Goal: Task Accomplishment & Management: Use online tool/utility

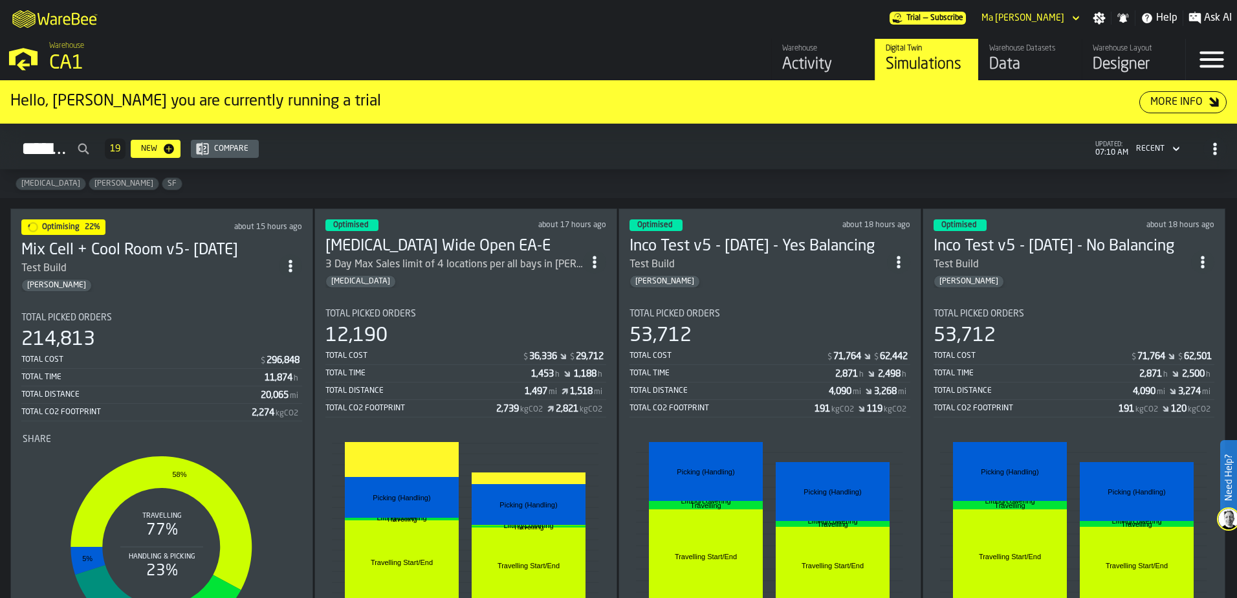
click at [943, 54] on div "Digital Twin Simulations" at bounding box center [927, 59] width 82 height 31
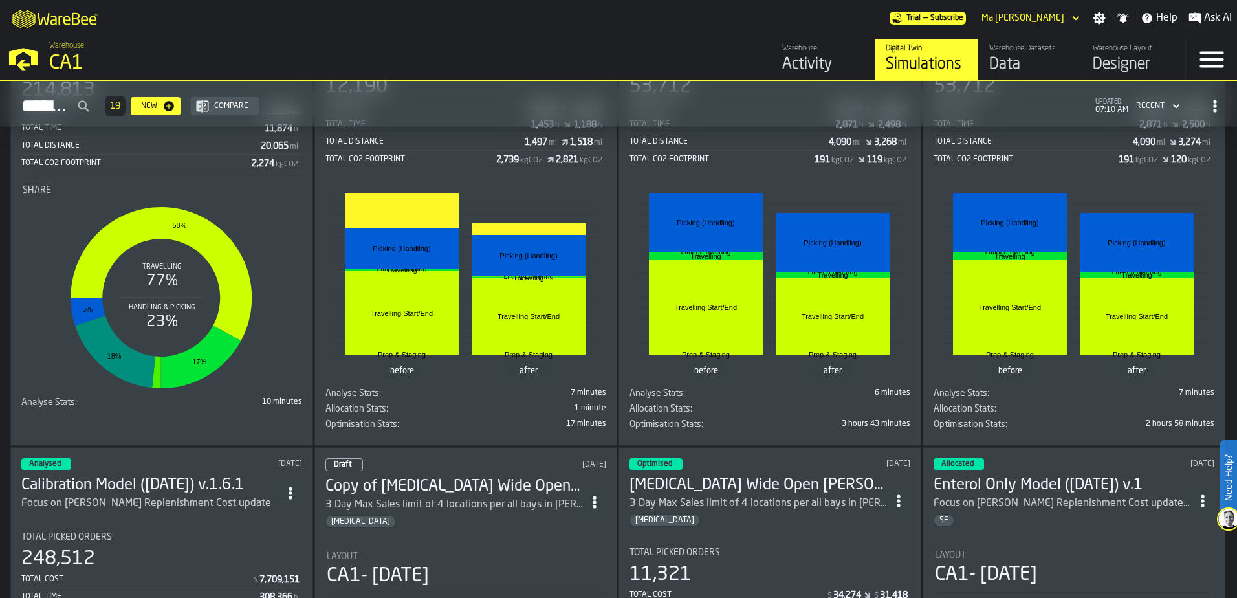
scroll to position [65, 0]
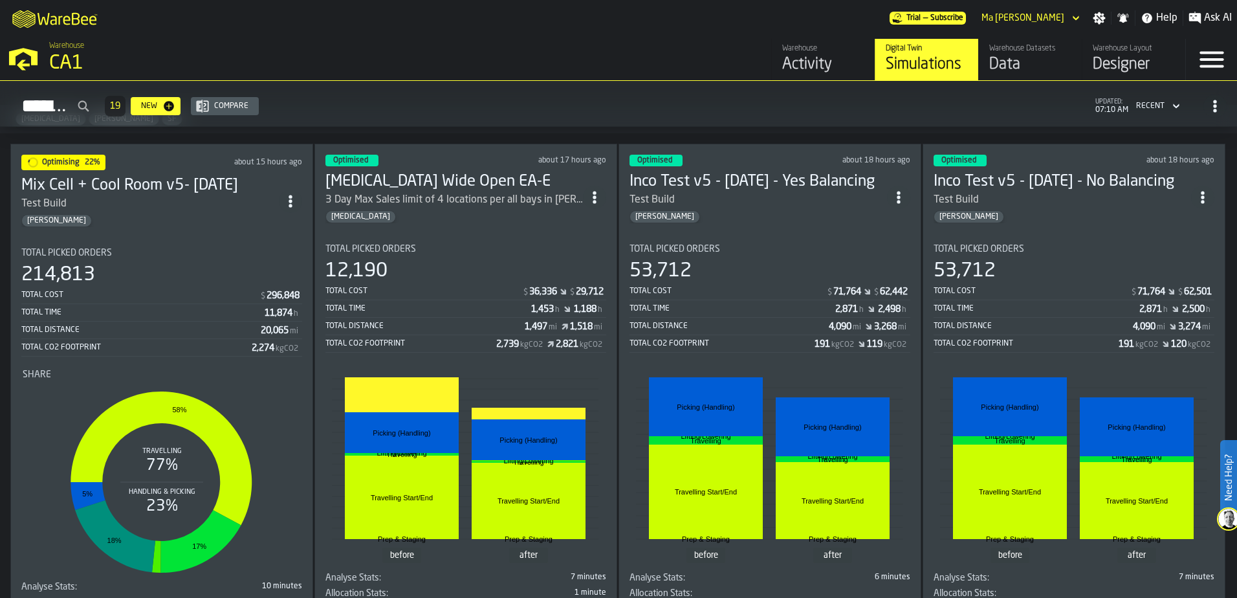
click at [173, 257] on div "Total Picked Orders 214,813 Total Cost $ 296,848 Total Time 11,874 h Total Dist…" at bounding box center [161, 302] width 281 height 109
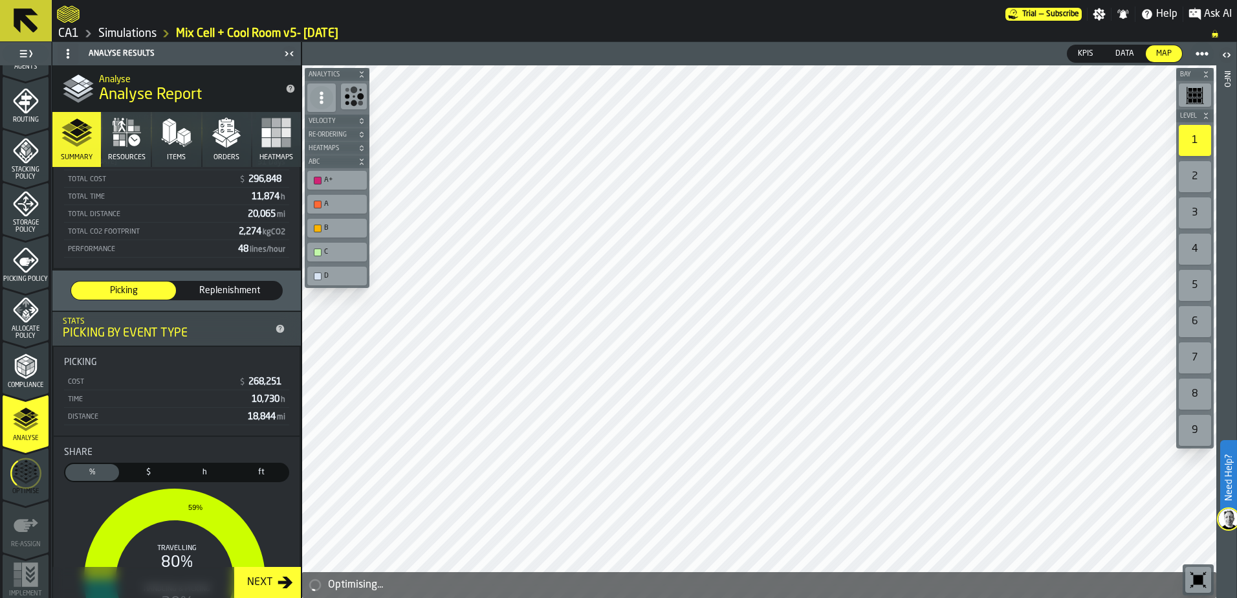
scroll to position [424, 0]
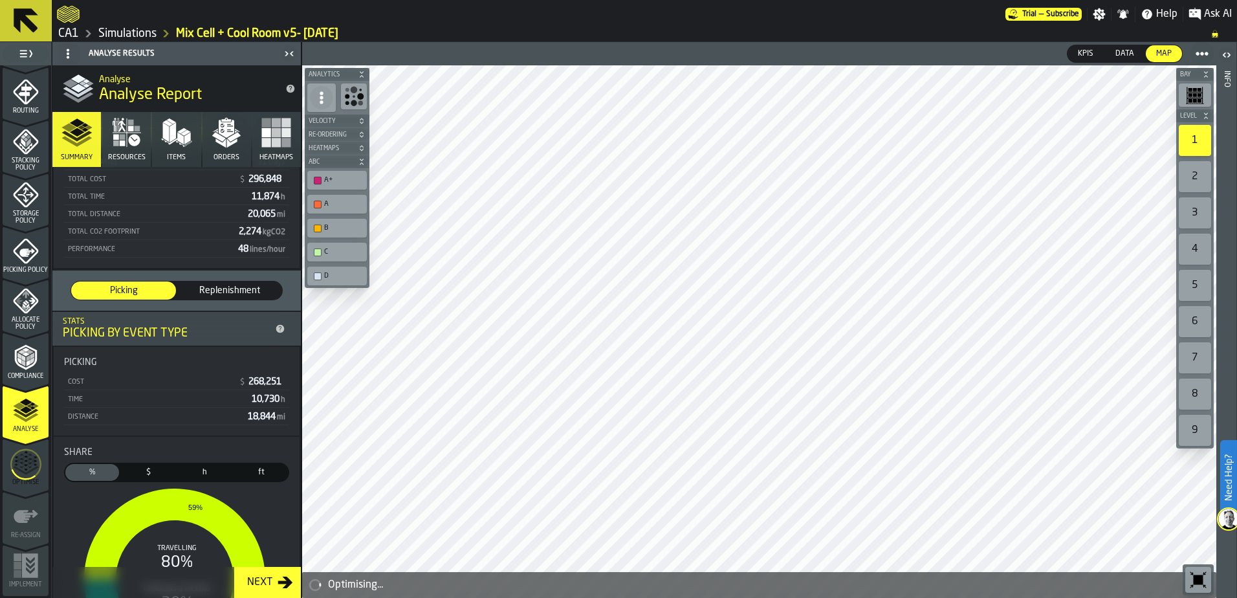
click at [30, 346] on icon "menu Compliance" at bounding box center [26, 357] width 26 height 26
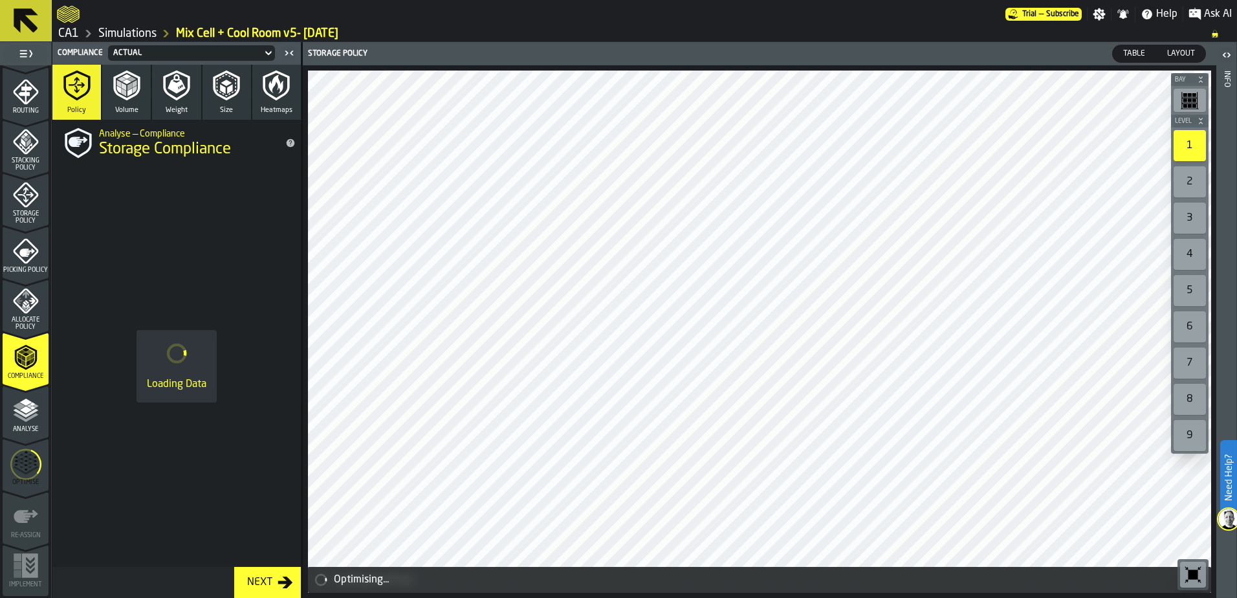
click at [24, 435] on icon "menu Analyse" at bounding box center [26, 438] width 46 height 12
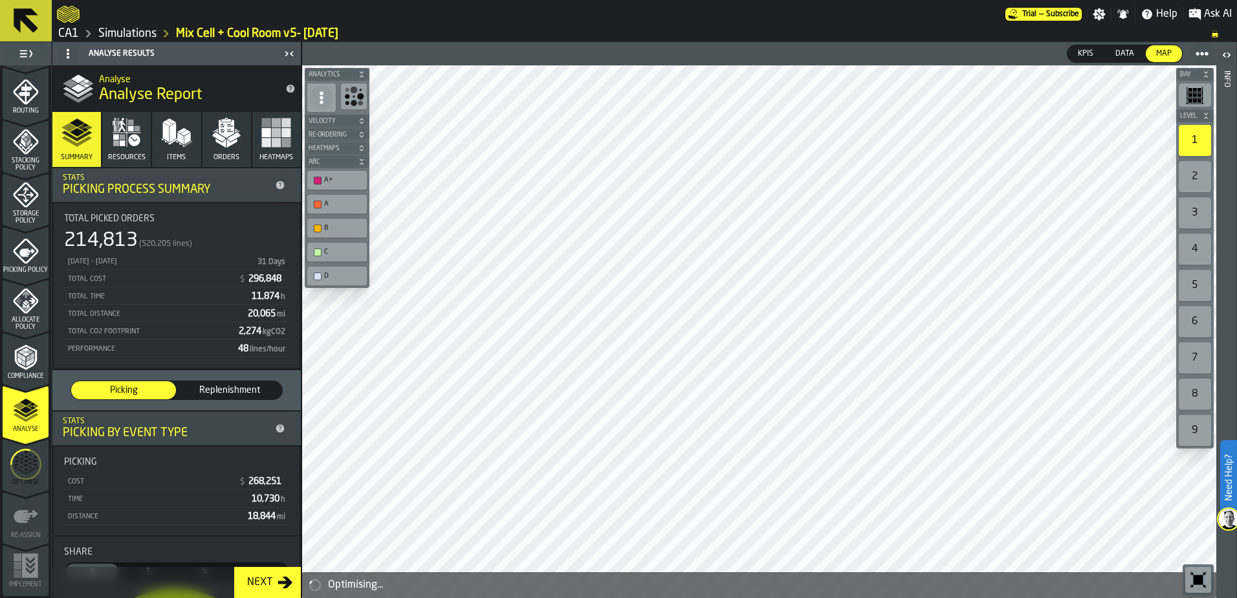
click at [23, 465] on icon "menu Optimise" at bounding box center [25, 464] width 31 height 51
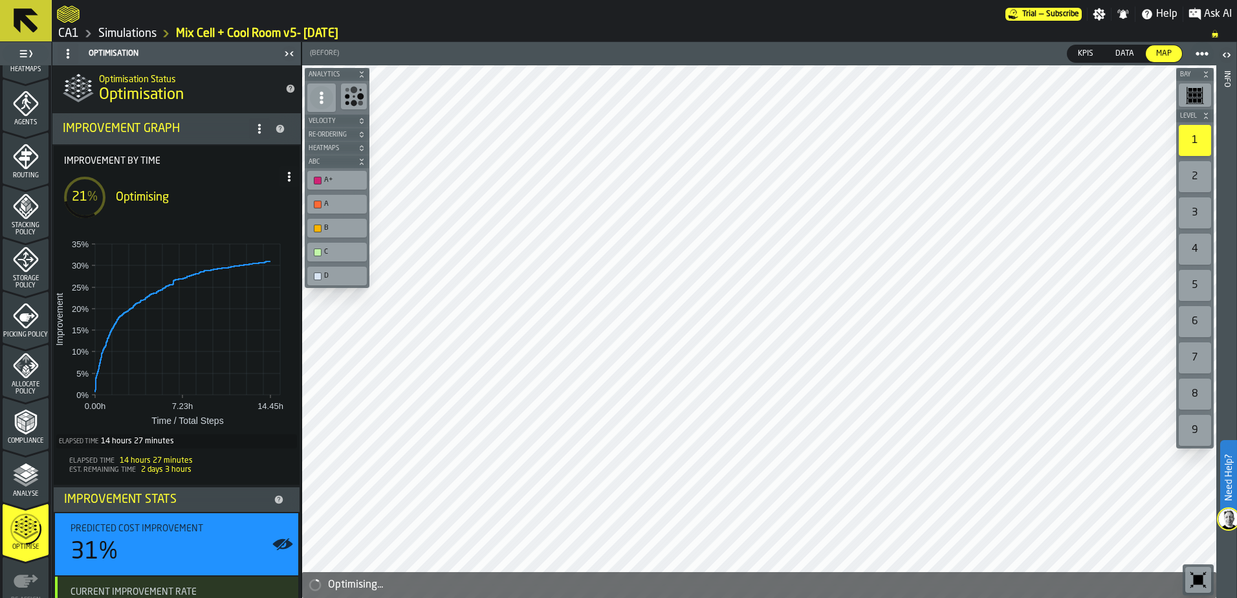
scroll to position [294, 0]
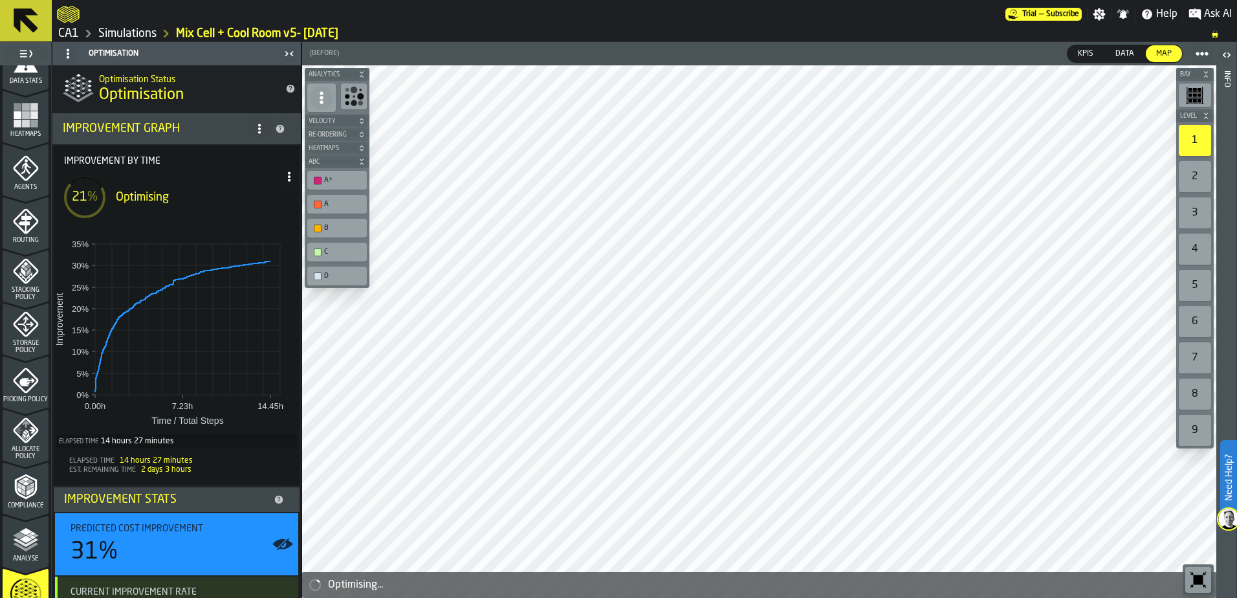
click at [135, 23] on div at bounding box center [531, 14] width 949 height 23
click at [131, 32] on link "Simulations" at bounding box center [127, 34] width 58 height 14
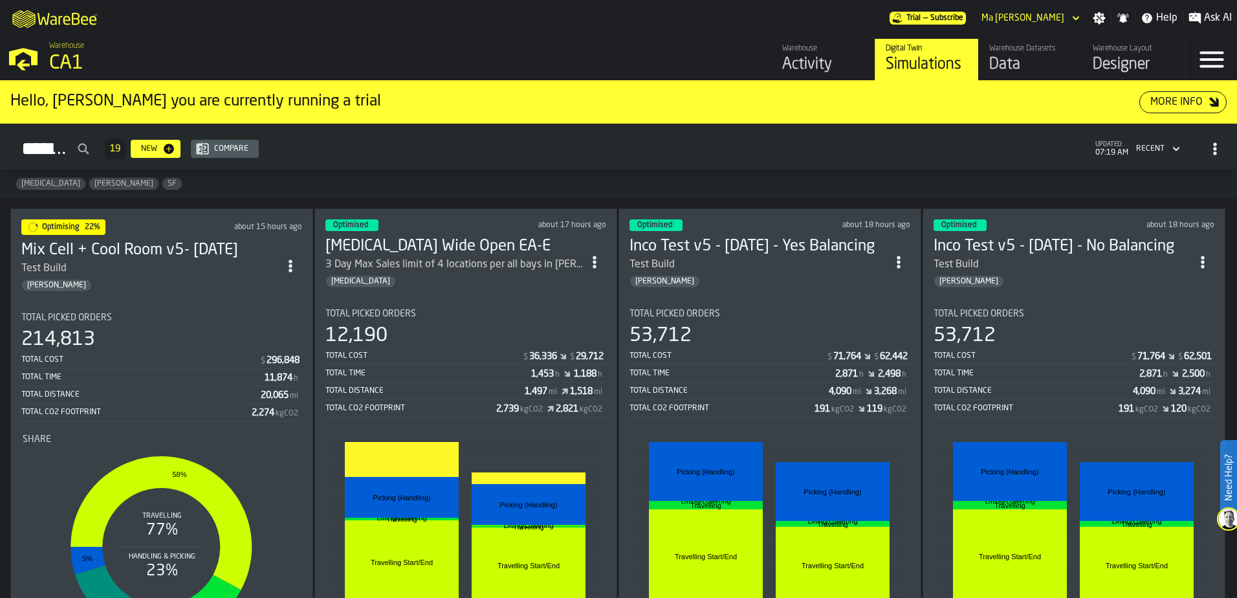
scroll to position [65, 0]
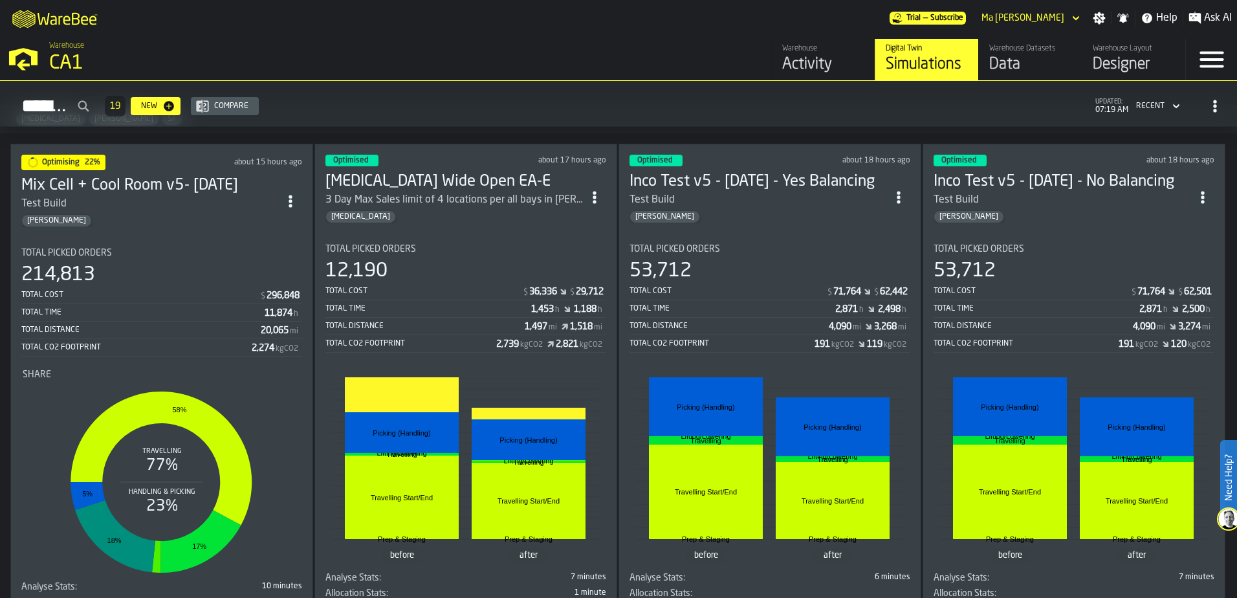
click at [1042, 179] on h3 "Inco Test v5 - [DATE] - No Balancing" at bounding box center [1063, 181] width 258 height 21
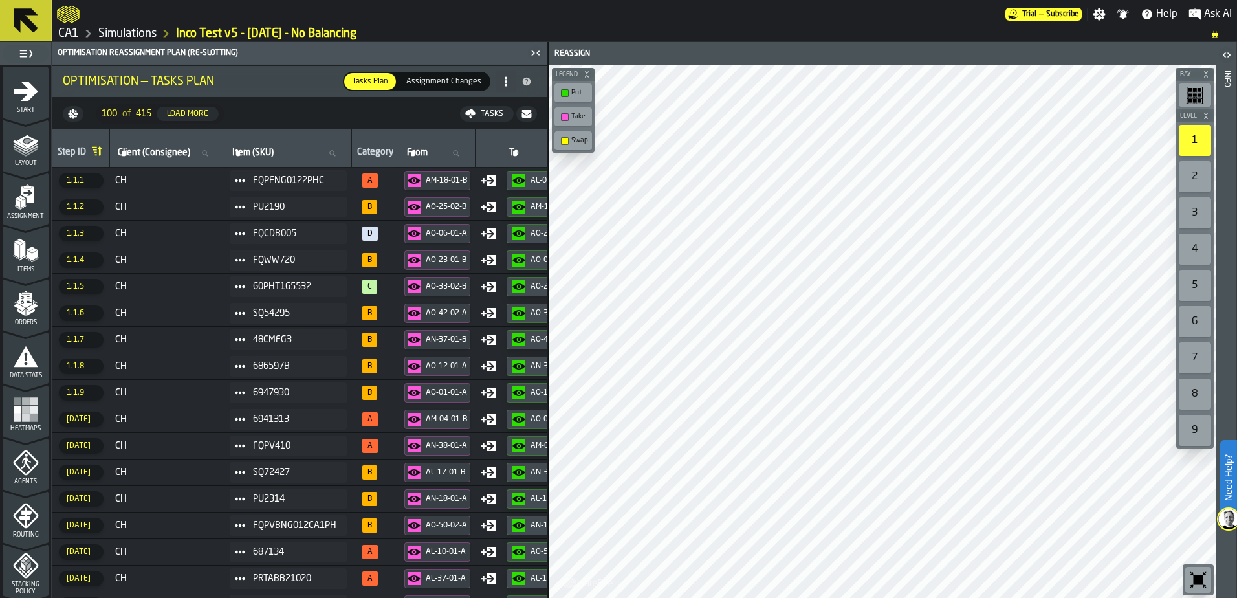
click at [485, 112] on div "Tasks" at bounding box center [492, 113] width 33 height 9
click at [124, 30] on link "Simulations" at bounding box center [127, 34] width 58 height 14
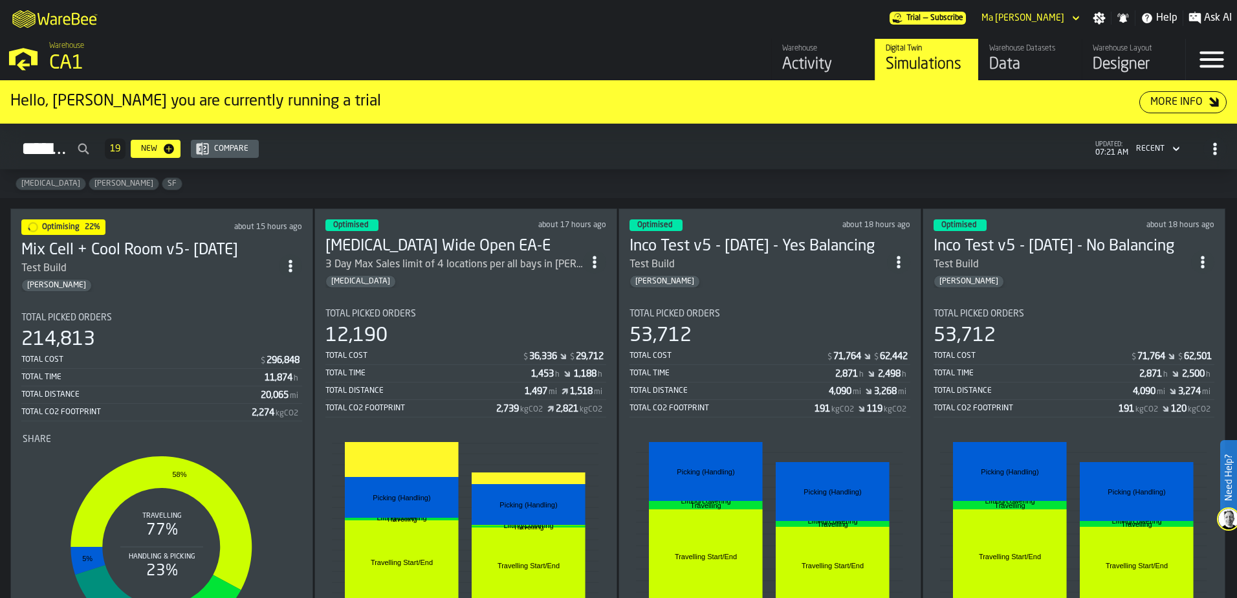
click at [760, 264] on div "Test Build" at bounding box center [759, 265] width 258 height 16
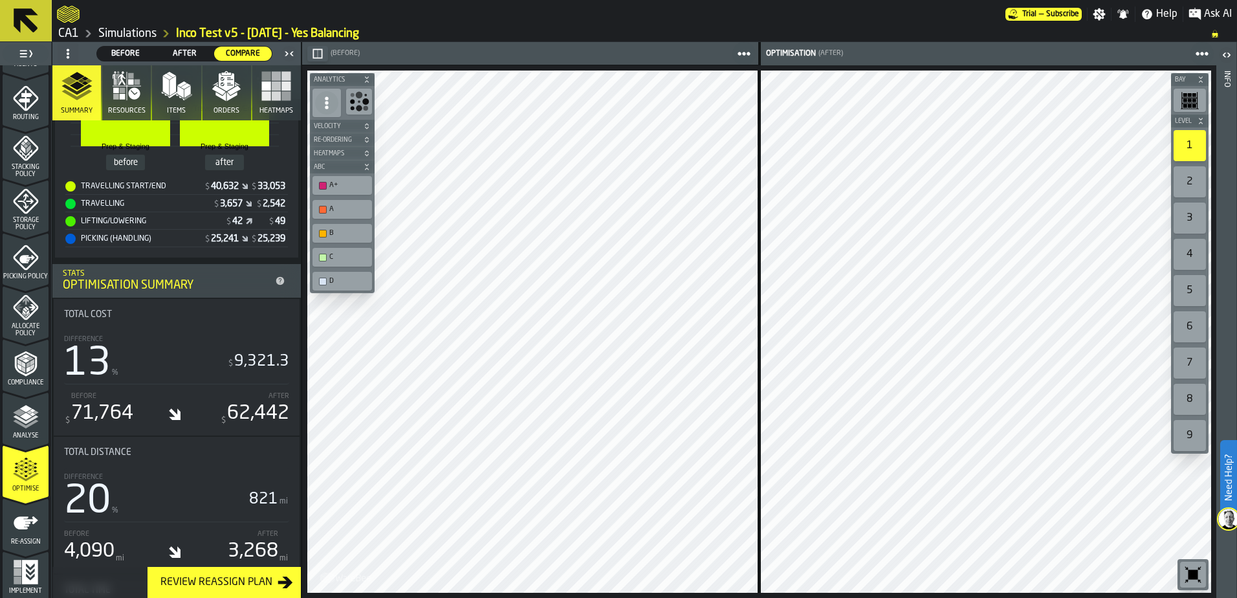
scroll to position [424, 0]
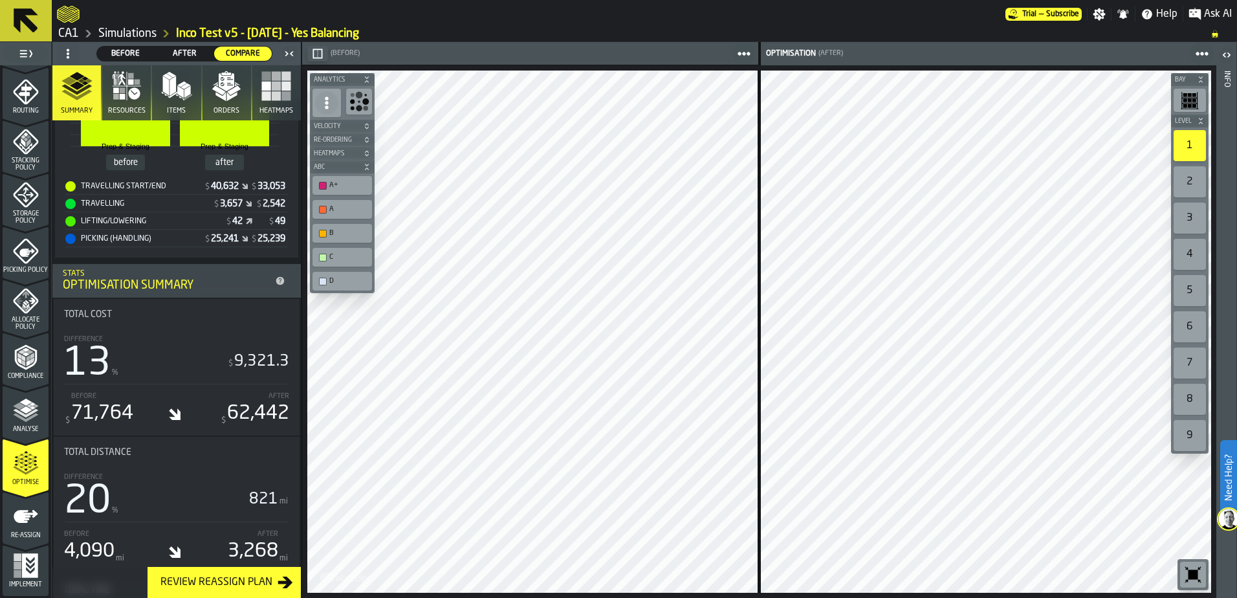
click at [25, 520] on icon "menu Re-assign" at bounding box center [26, 516] width 26 height 26
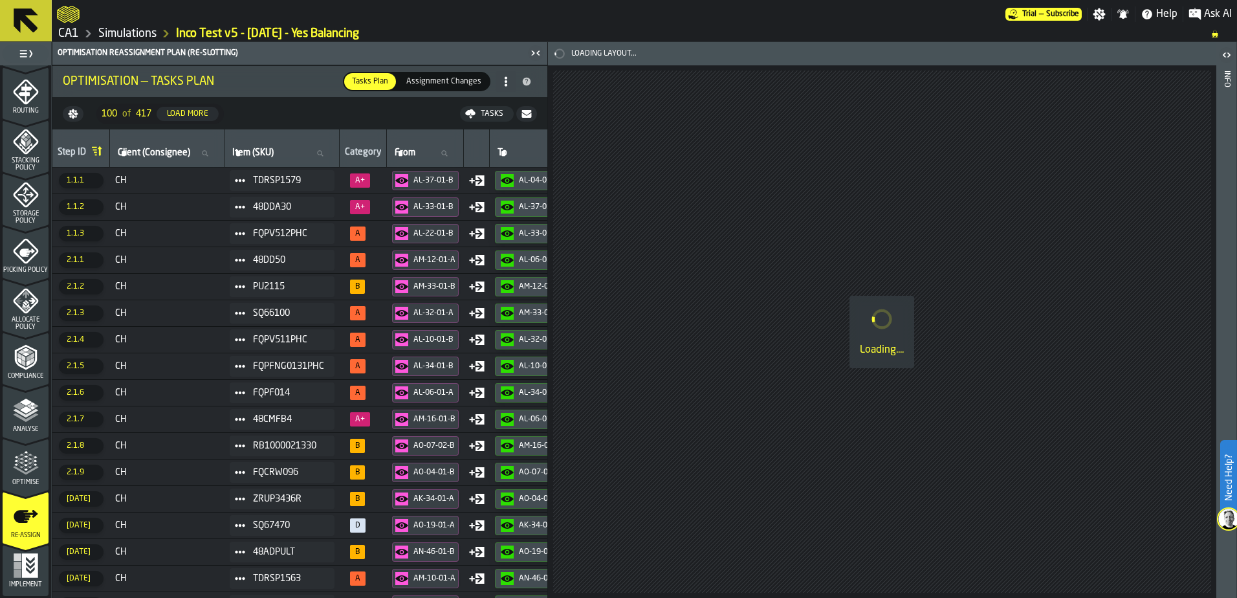
click at [485, 110] on div "Tasks" at bounding box center [492, 113] width 33 height 9
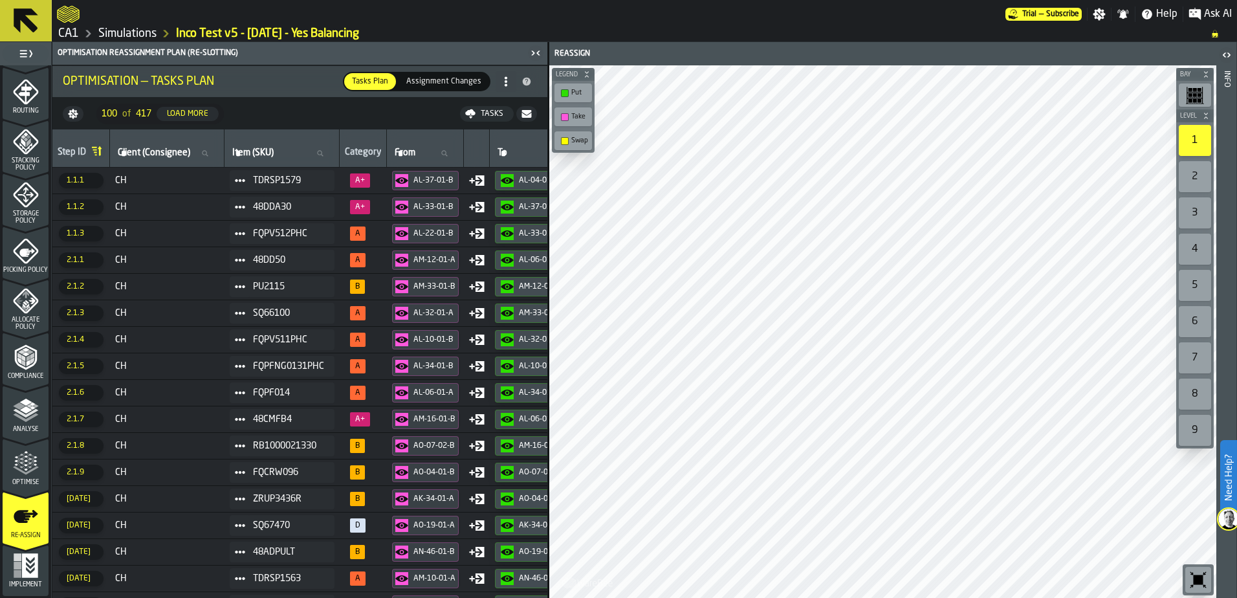
click at [27, 465] on icon "menu Optimise" at bounding box center [26, 463] width 26 height 26
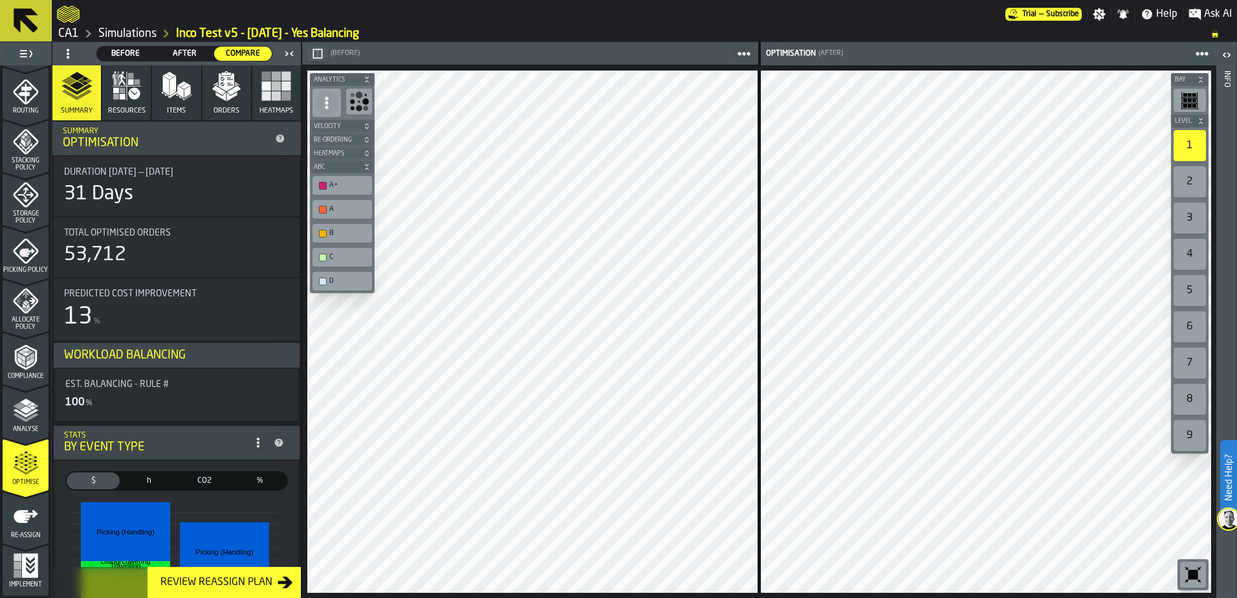
click at [288, 51] on icon "button-toggle-Close me" at bounding box center [289, 54] width 16 height 16
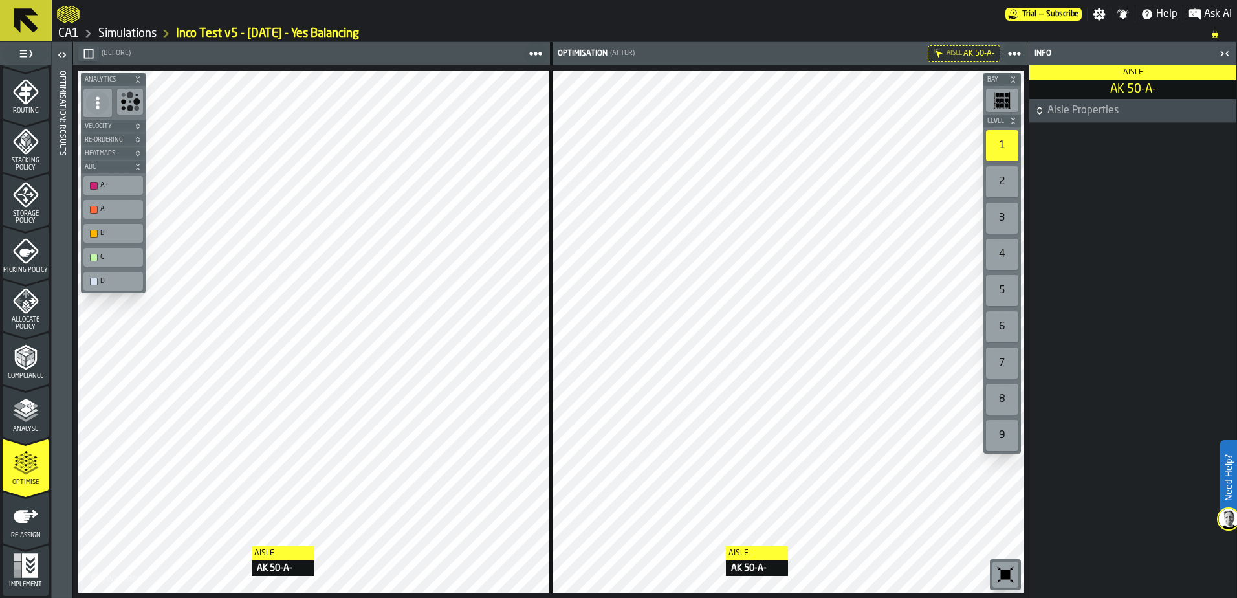
drag, startPoint x: 434, startPoint y: 595, endPoint x: 1228, endPoint y: 52, distance: 962.3
click at [1228, 52] on icon "button-toggle-Close me" at bounding box center [1225, 54] width 16 height 16
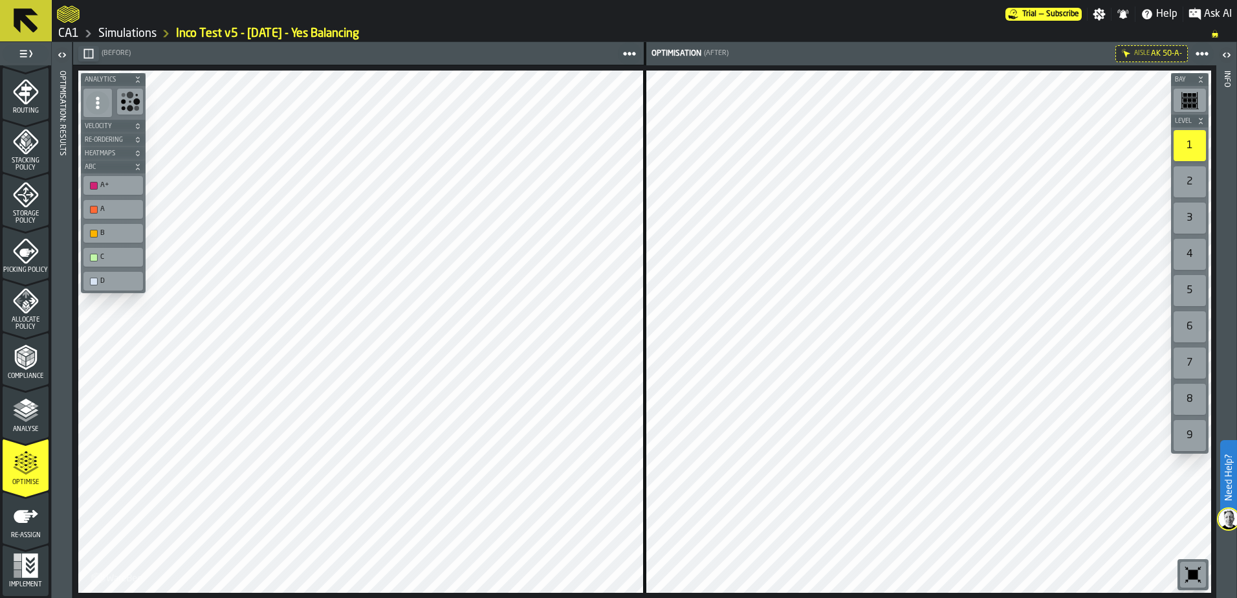
click at [63, 56] on icon "button-toggle-Open" at bounding box center [62, 55] width 16 height 16
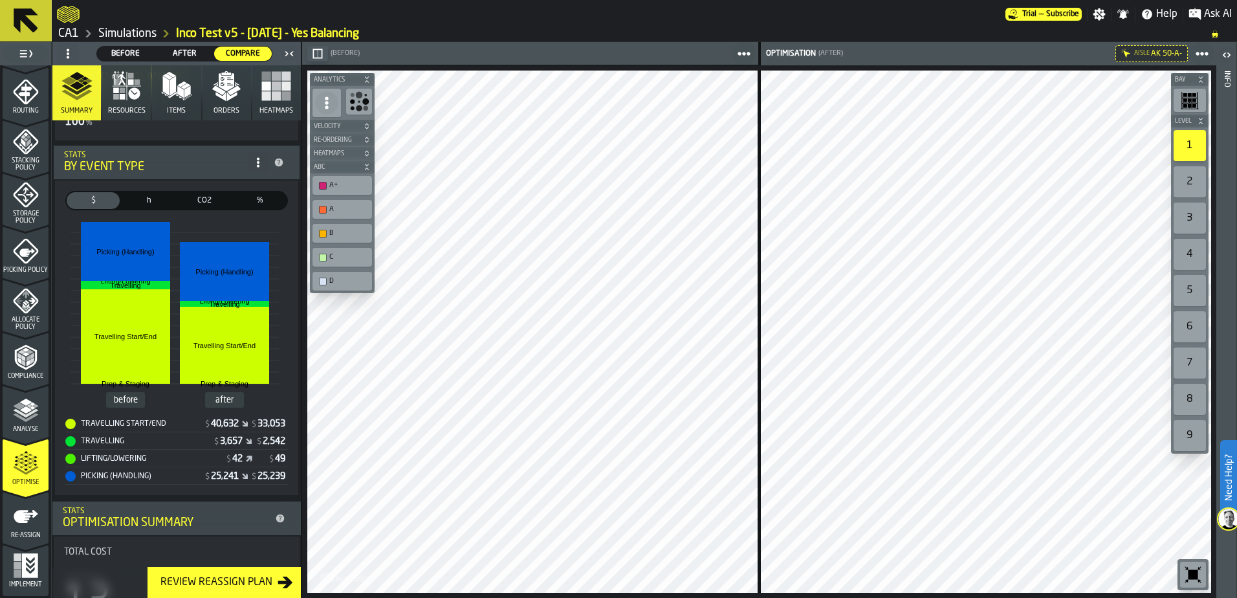
scroll to position [259, 0]
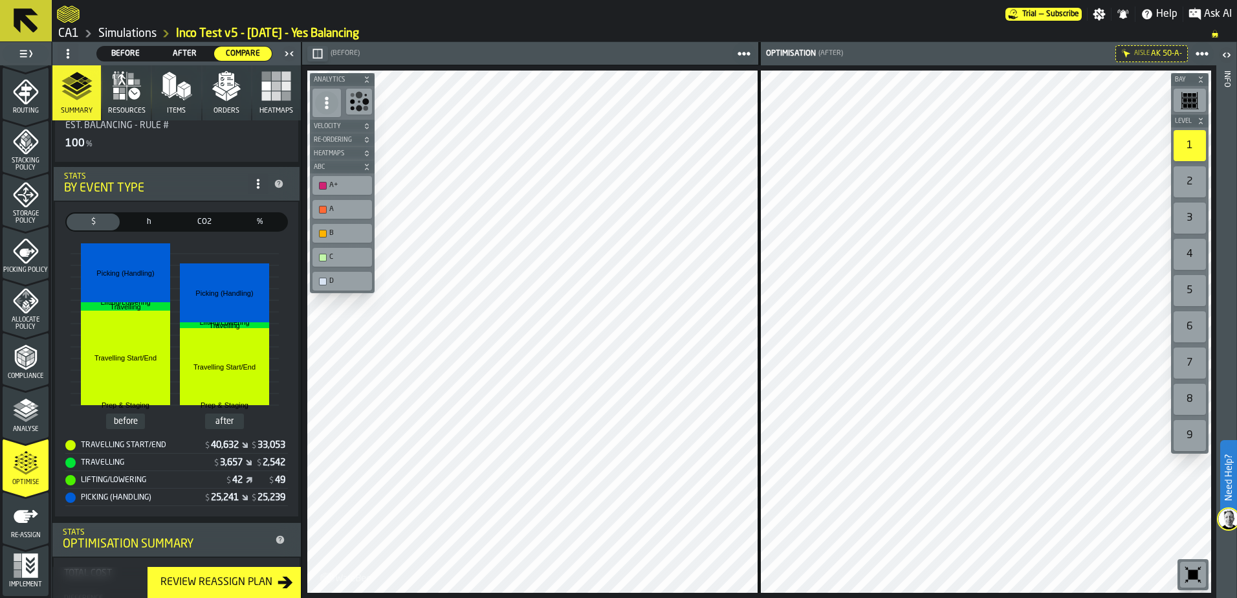
click at [265, 219] on span "%" at bounding box center [260, 222] width 48 height 12
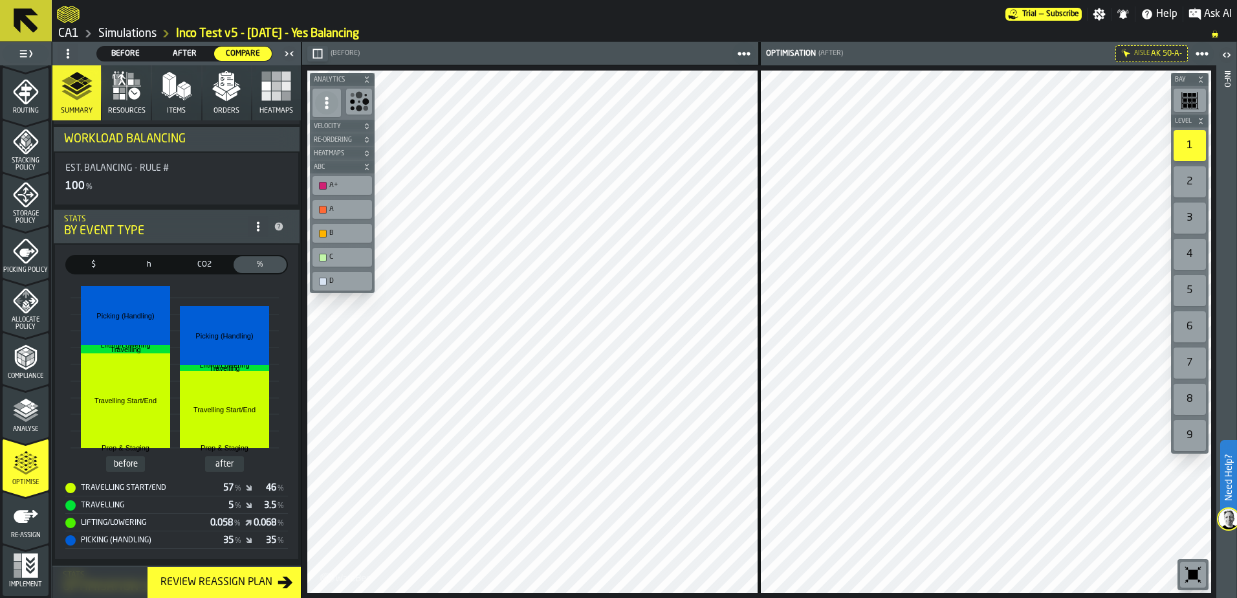
scroll to position [194, 0]
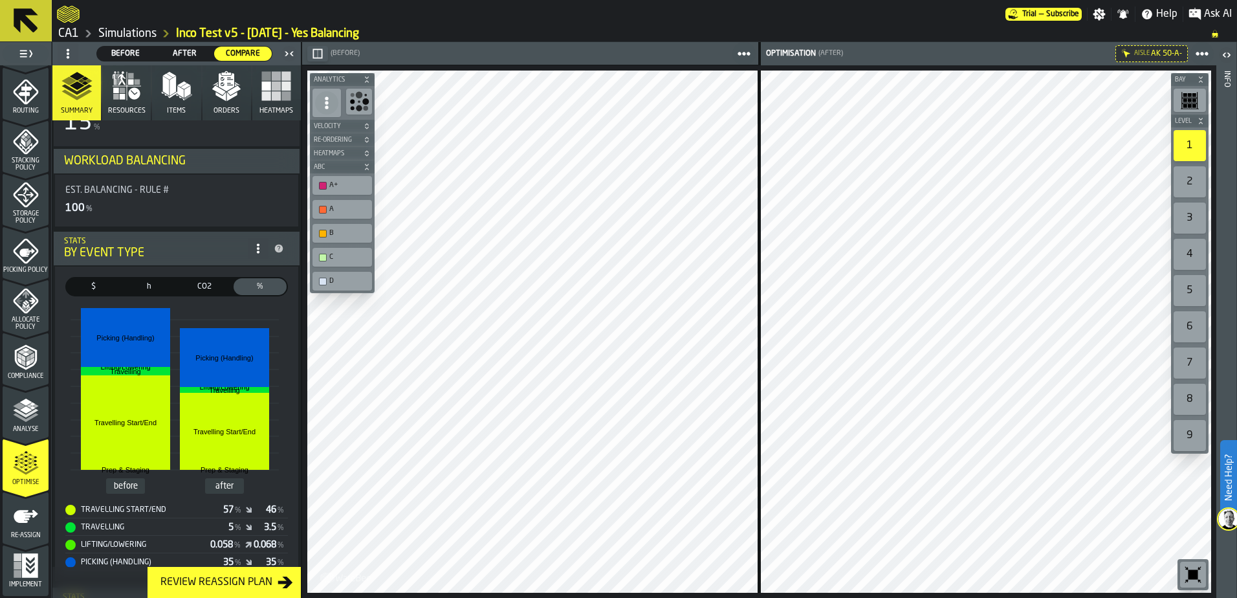
click at [96, 287] on span "$" at bounding box center [93, 287] width 48 height 12
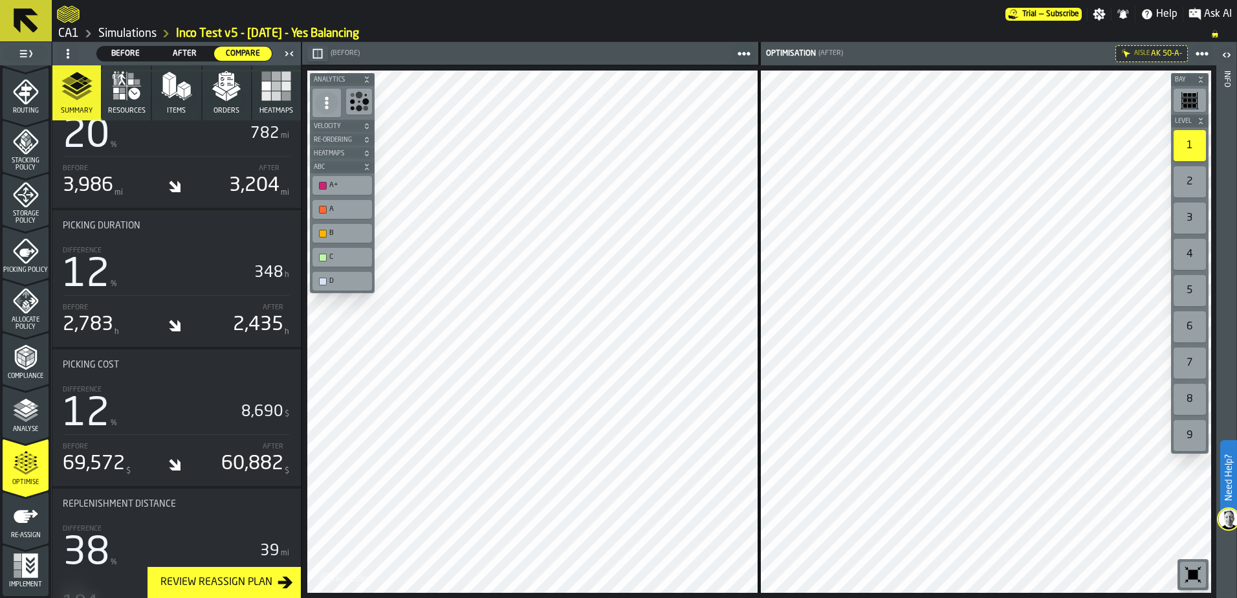
scroll to position [3322, 0]
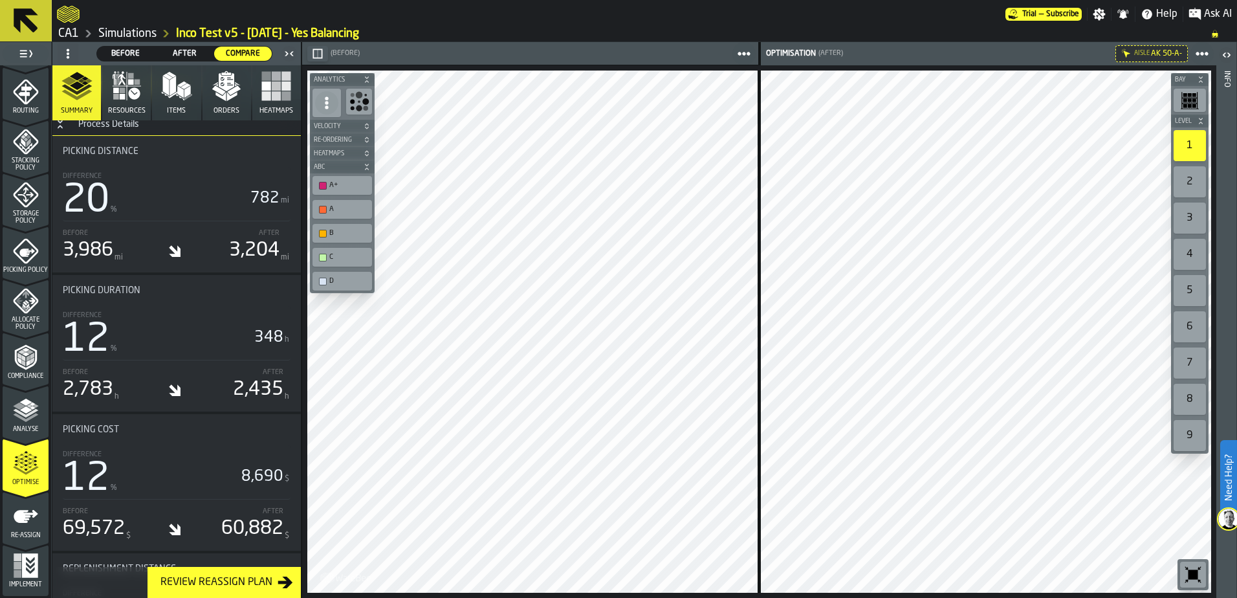
click at [105, 127] on div "Process Details" at bounding box center [109, 124] width 76 height 10
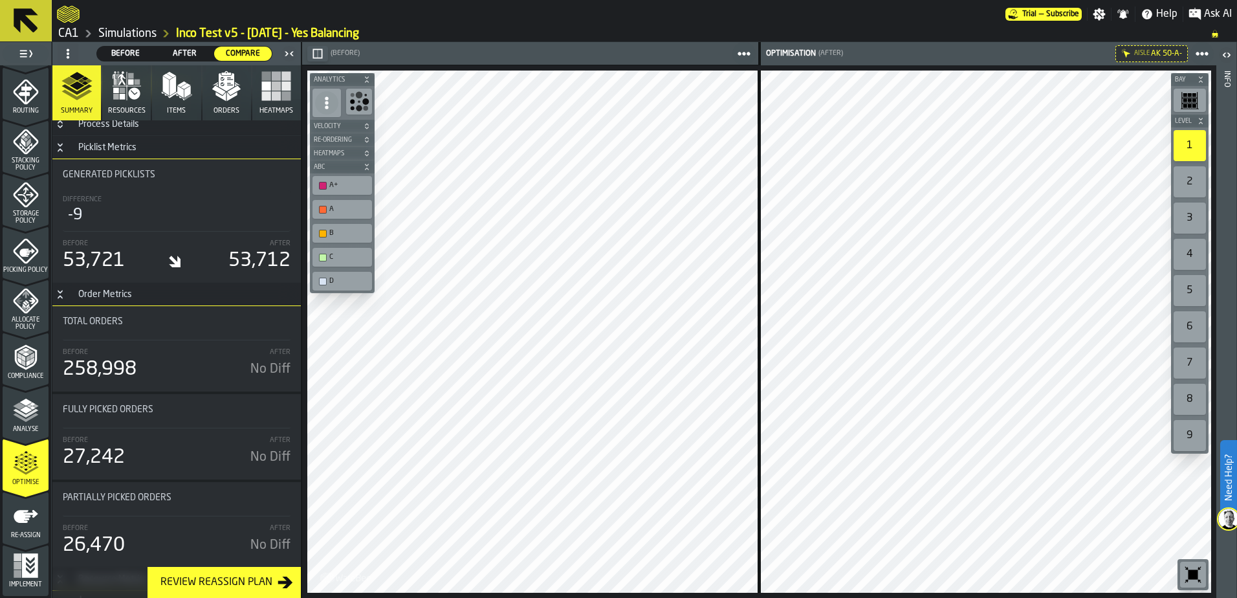
click at [105, 127] on div "Process Details" at bounding box center [109, 124] width 76 height 10
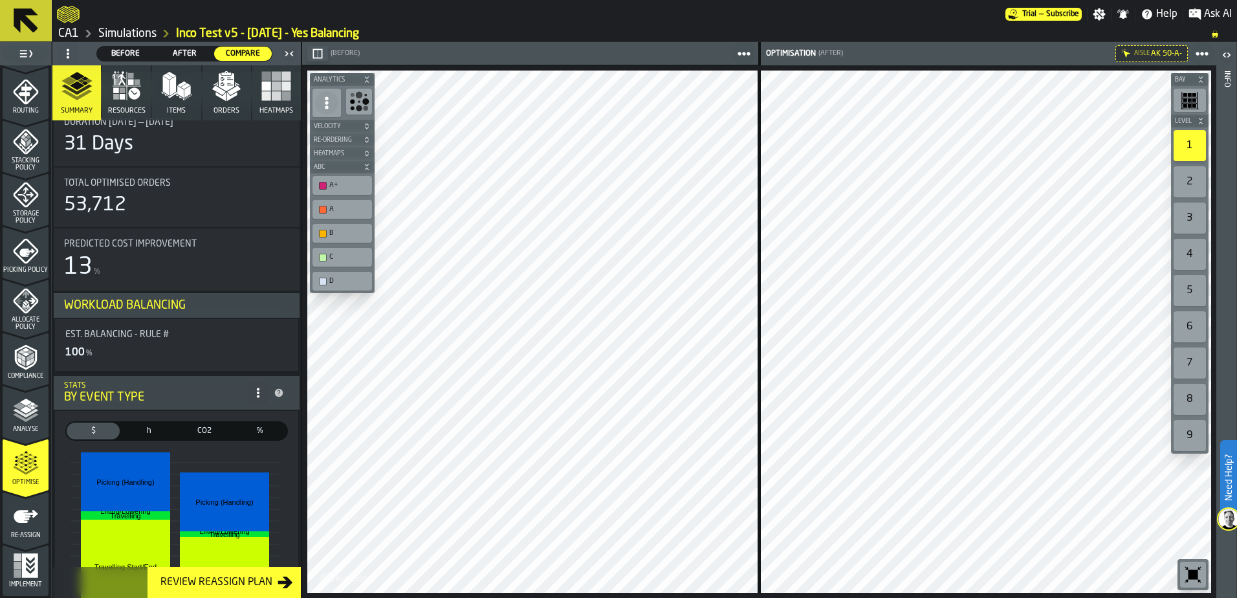
scroll to position [0, 0]
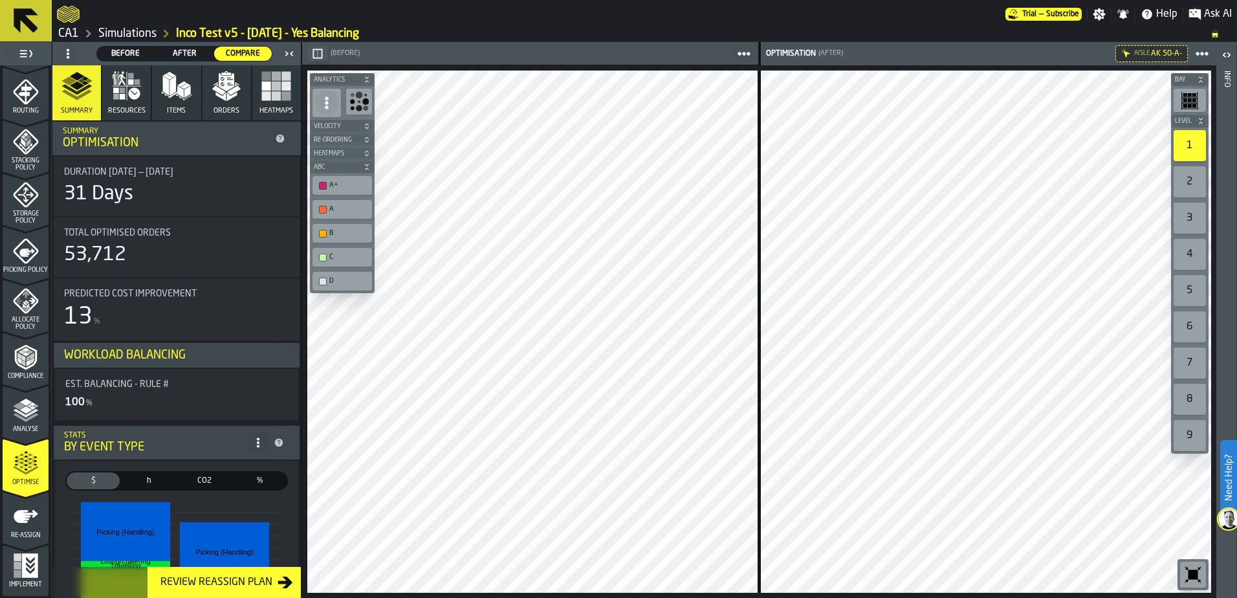
click at [136, 36] on link "Simulations" at bounding box center [127, 34] width 58 height 14
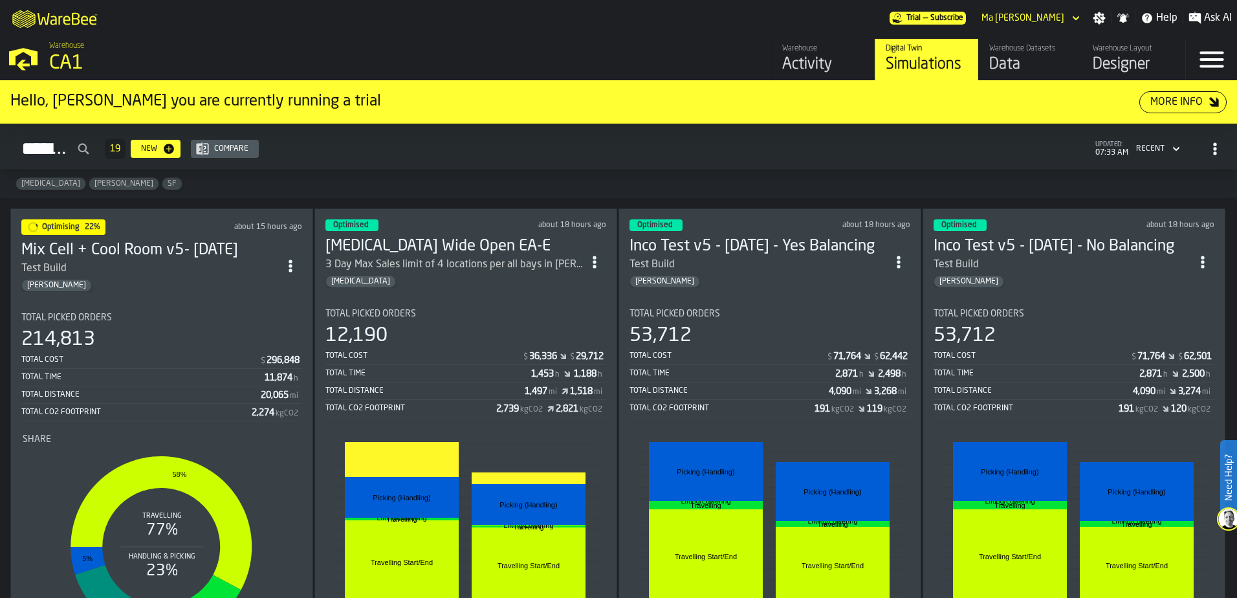
click at [1071, 311] on div "Total Picked Orders" at bounding box center [1074, 314] width 281 height 10
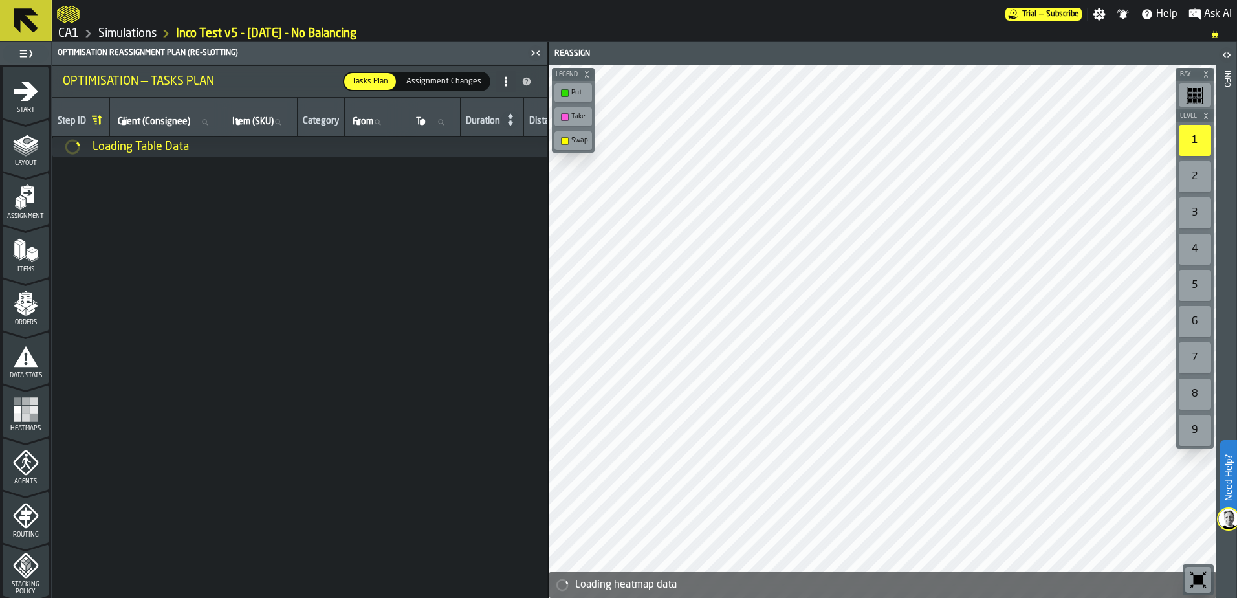
scroll to position [424, 0]
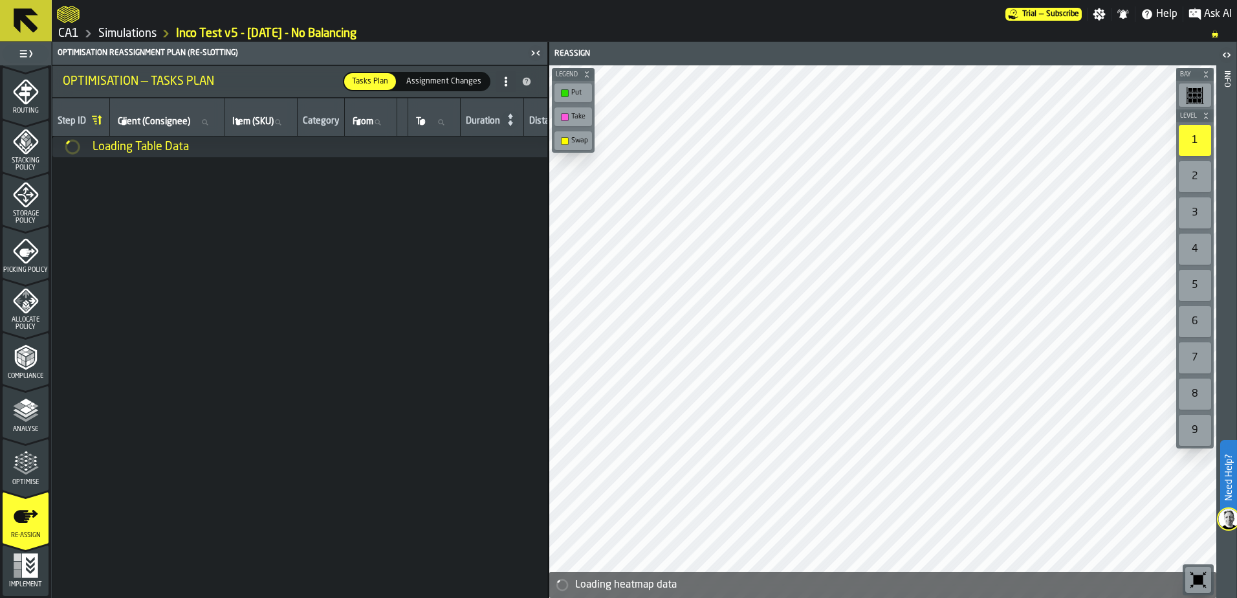
click at [28, 462] on icon "menu Optimise" at bounding box center [26, 463] width 26 height 26
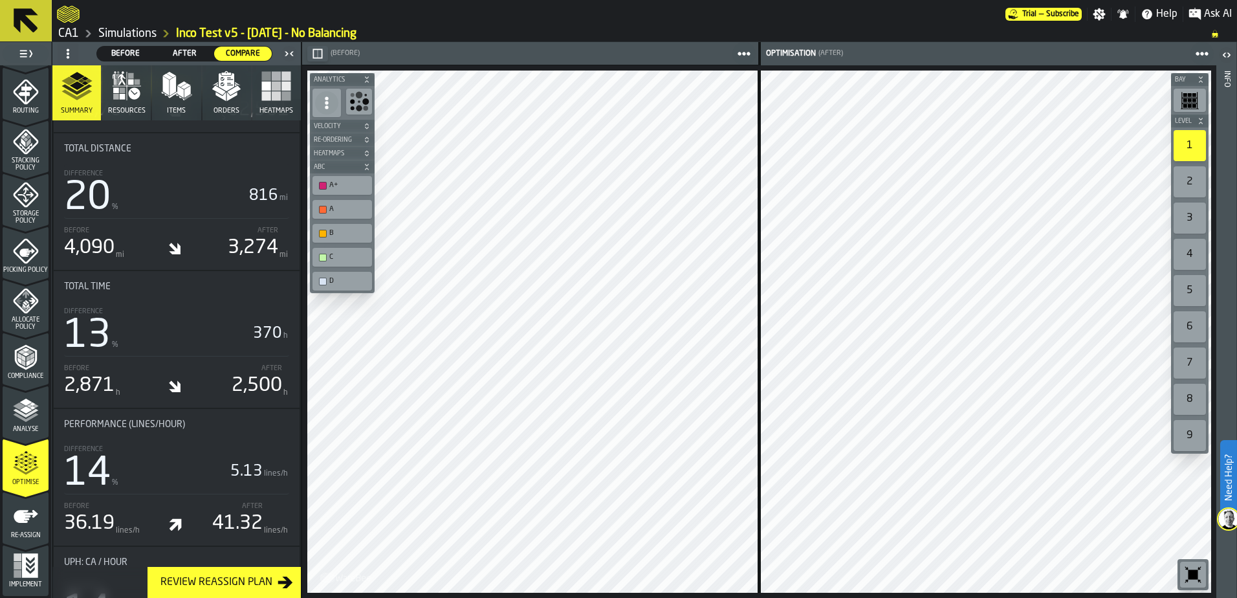
scroll to position [841, 0]
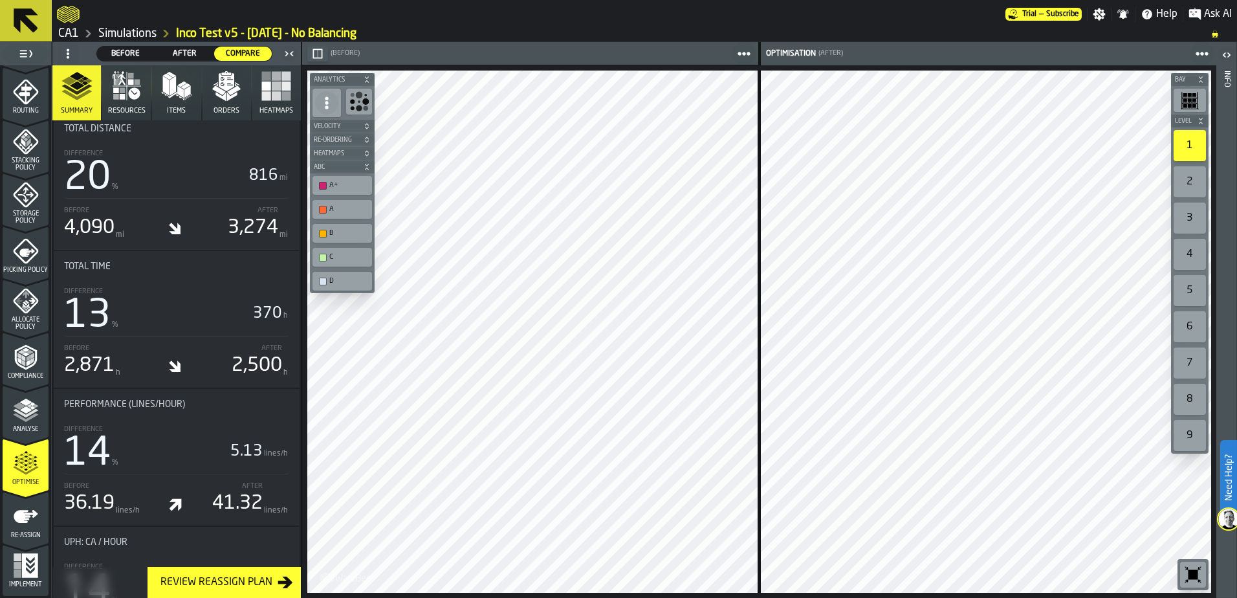
click at [127, 33] on link "Simulations" at bounding box center [127, 34] width 58 height 14
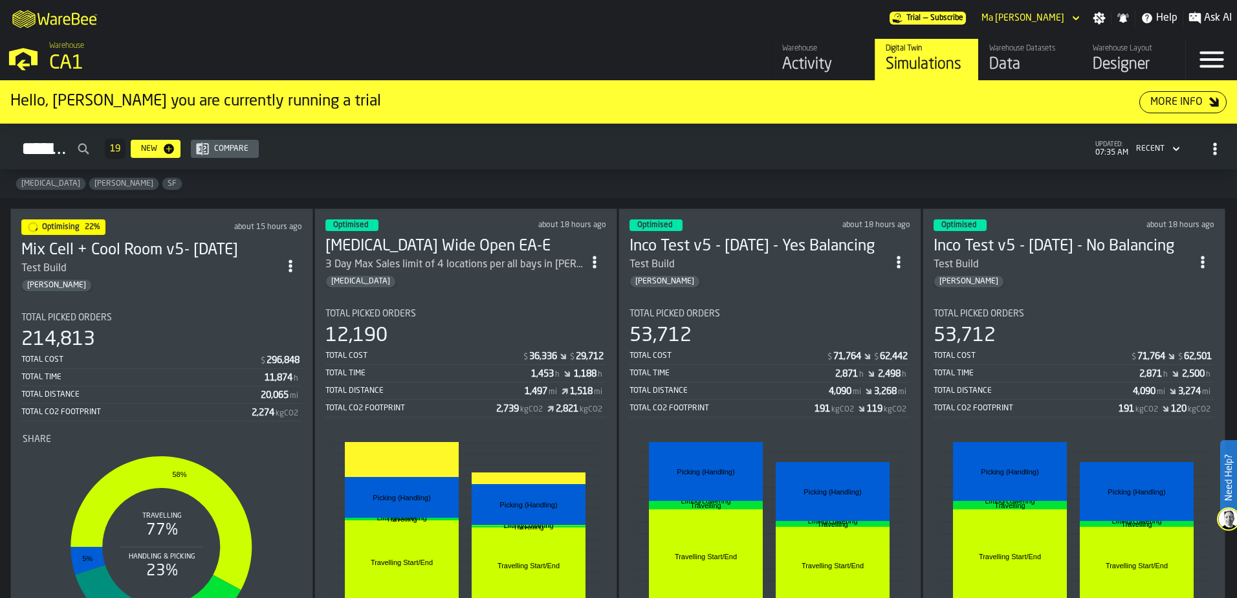
drag, startPoint x: 760, startPoint y: 338, endPoint x: 760, endPoint y: 357, distance: 18.8
click at [760, 357] on div "Total Picked Orders 53,712 Total Cost $ 71,764 $ 62,442 Total Time 2,871 h 2,49…" at bounding box center [770, 363] width 281 height 109
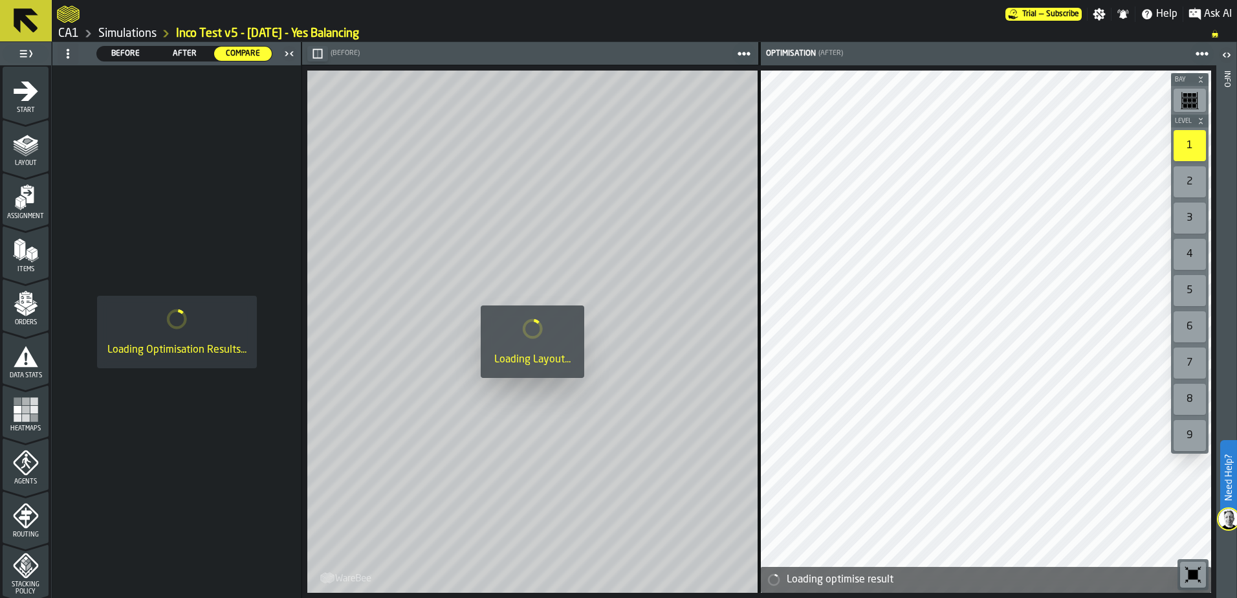
scroll to position [424, 0]
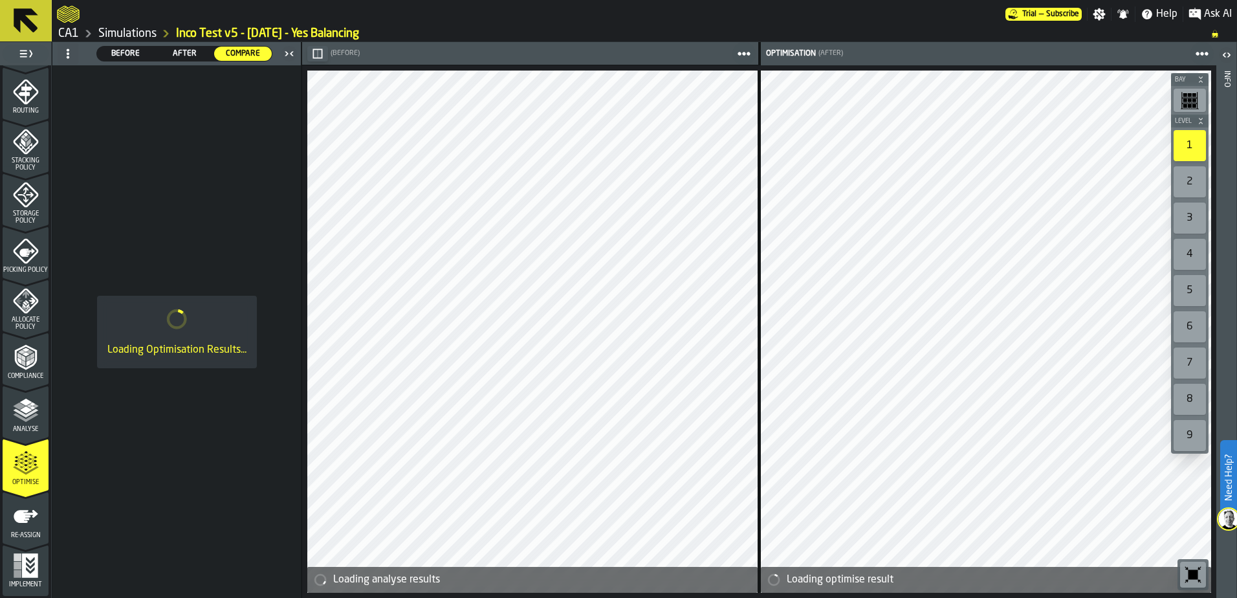
click at [21, 461] on icon "menu Optimise" at bounding box center [26, 463] width 26 height 26
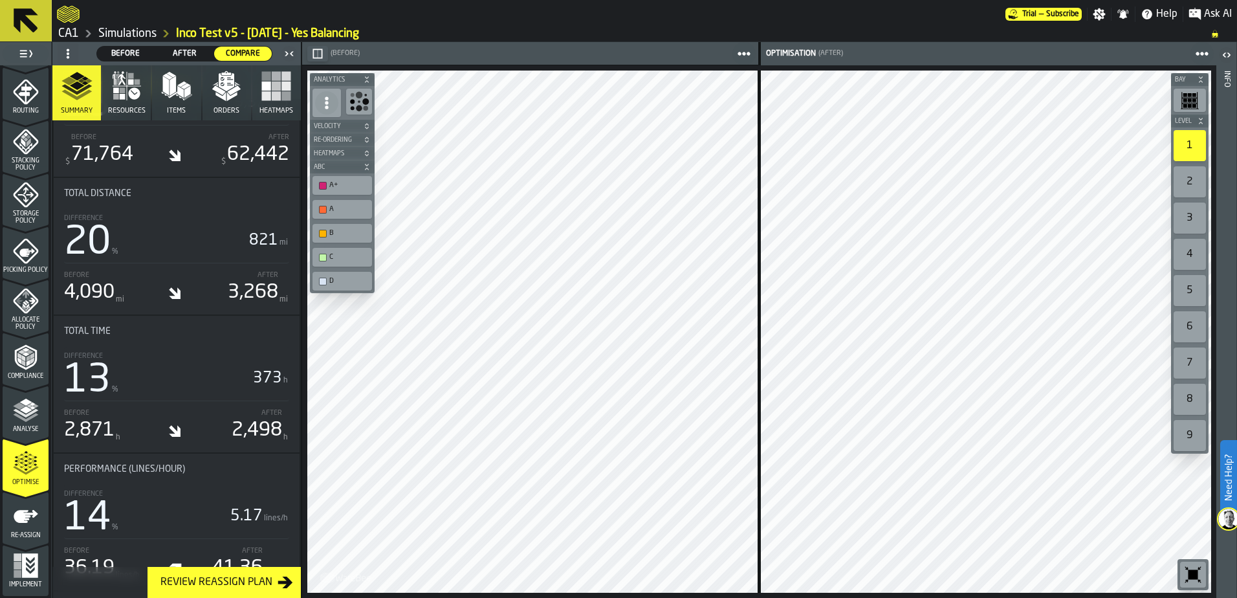
scroll to position [841, 0]
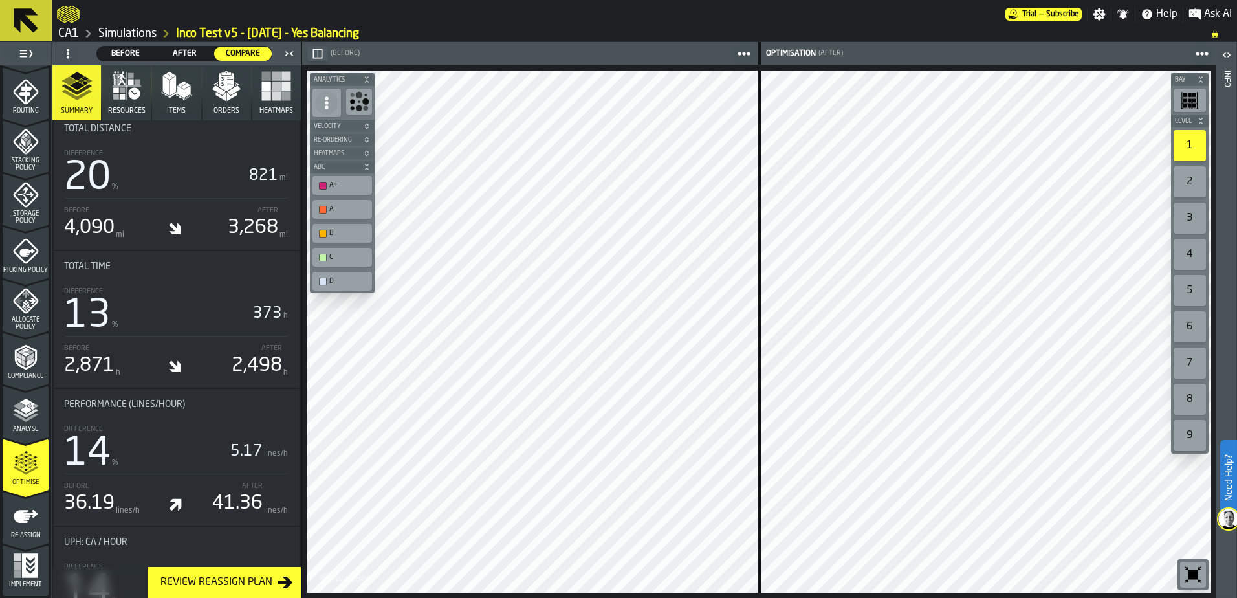
click at [130, 28] on link "Simulations" at bounding box center [127, 34] width 58 height 14
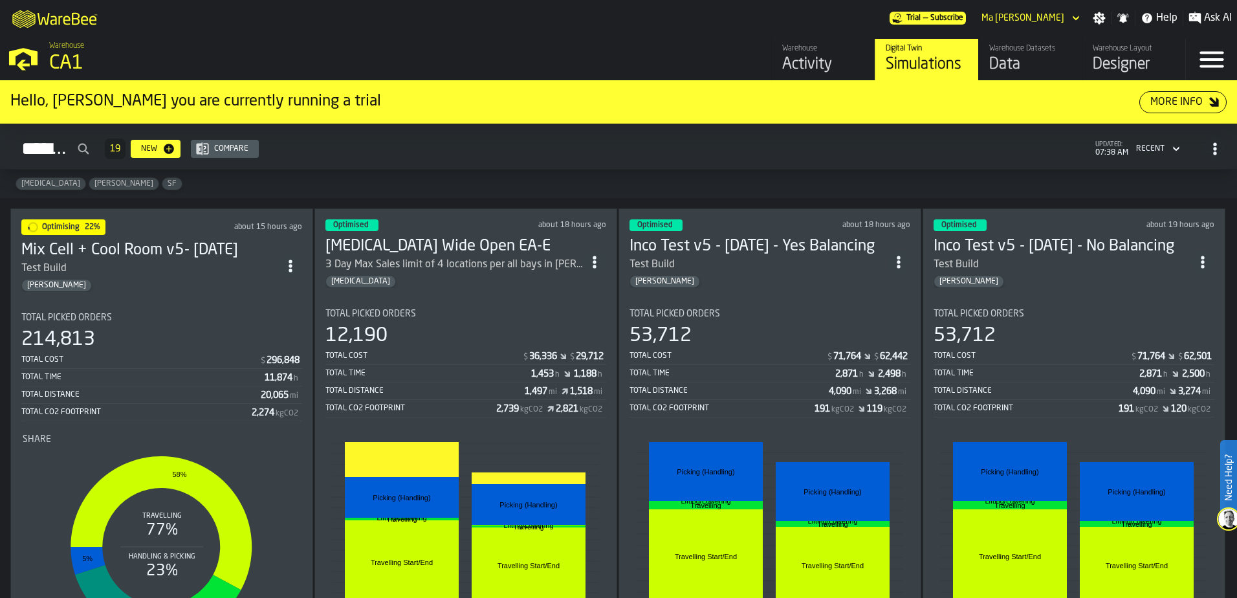
click at [1147, 260] on div "Test Build" at bounding box center [1063, 265] width 258 height 16
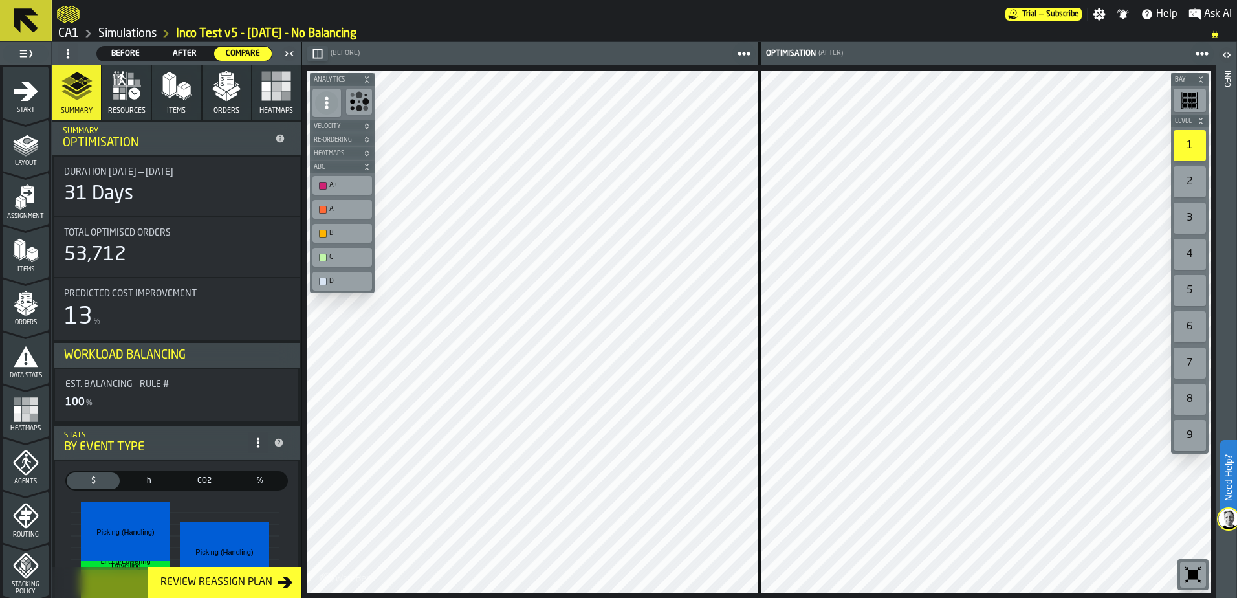
click at [286, 57] on icon "button-toggle-Close me" at bounding box center [289, 54] width 16 height 16
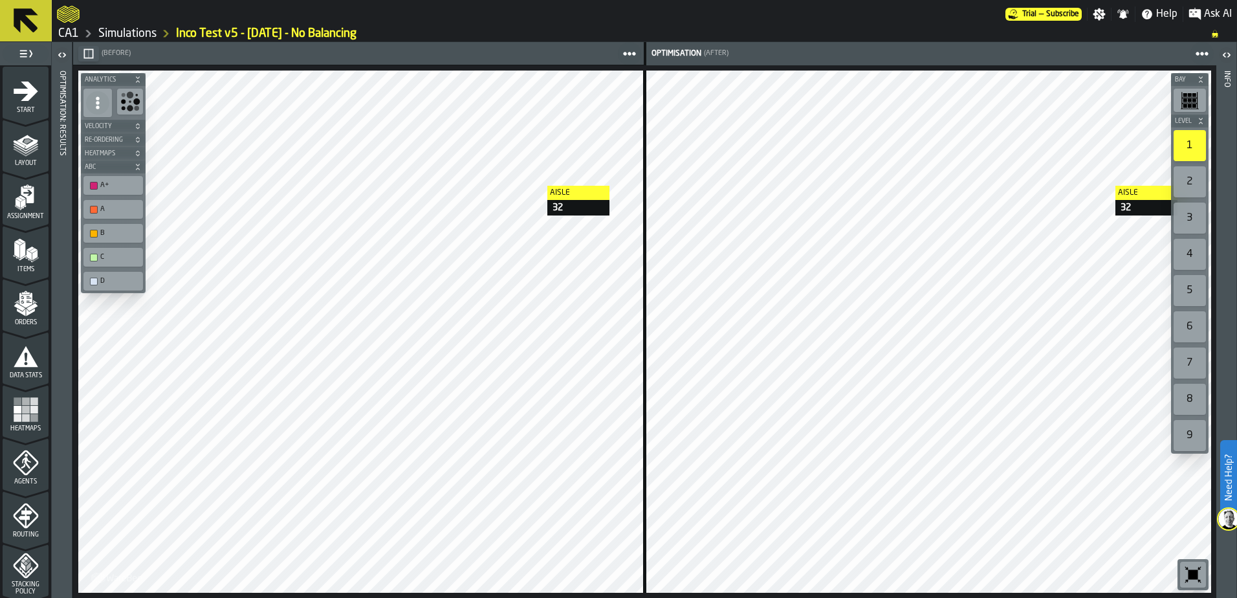
click at [133, 32] on link "Simulations" at bounding box center [127, 34] width 58 height 14
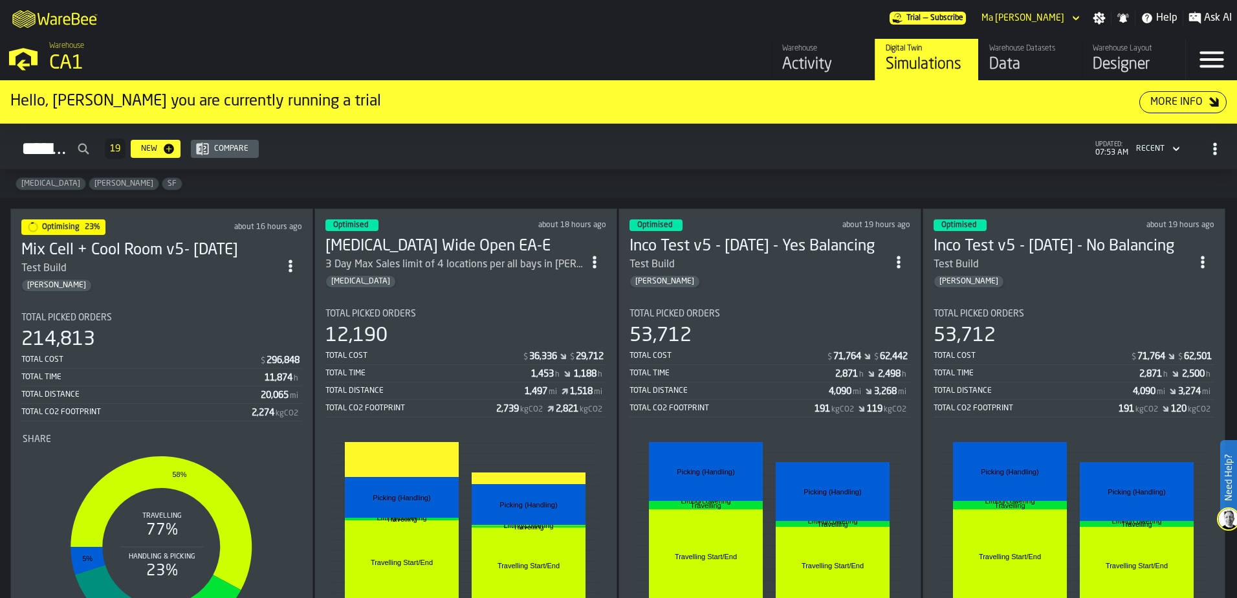
click at [454, 264] on div "3 Day Max Sales limit of 4 locations per all bays in [PERSON_NAME]" at bounding box center [454, 265] width 258 height 16
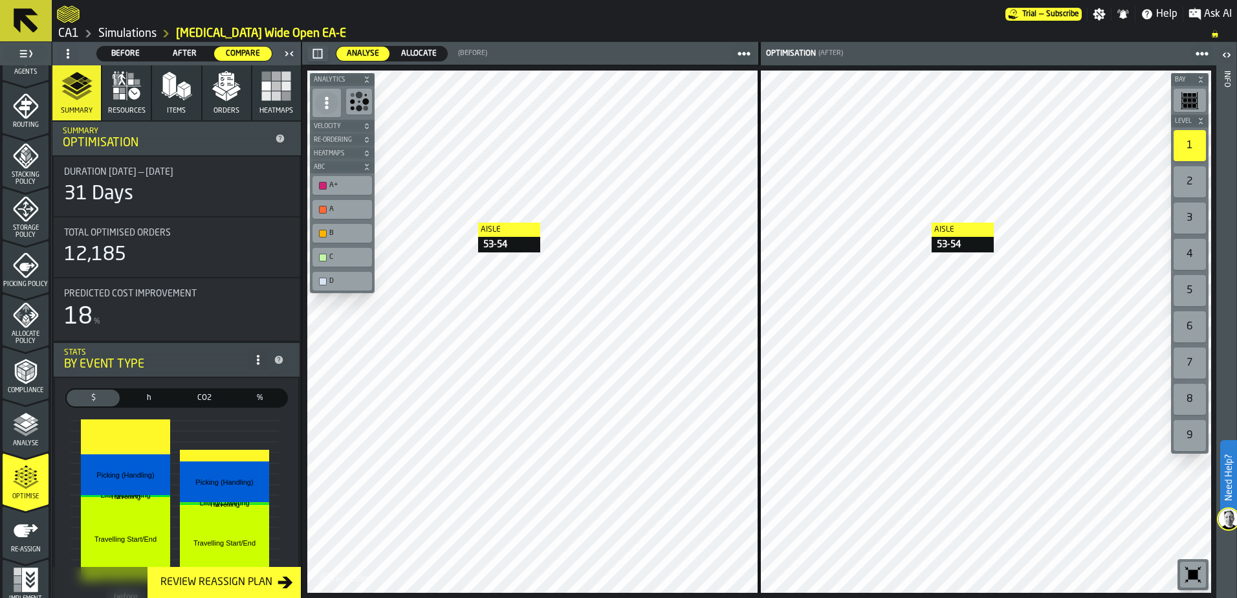
scroll to position [424, 0]
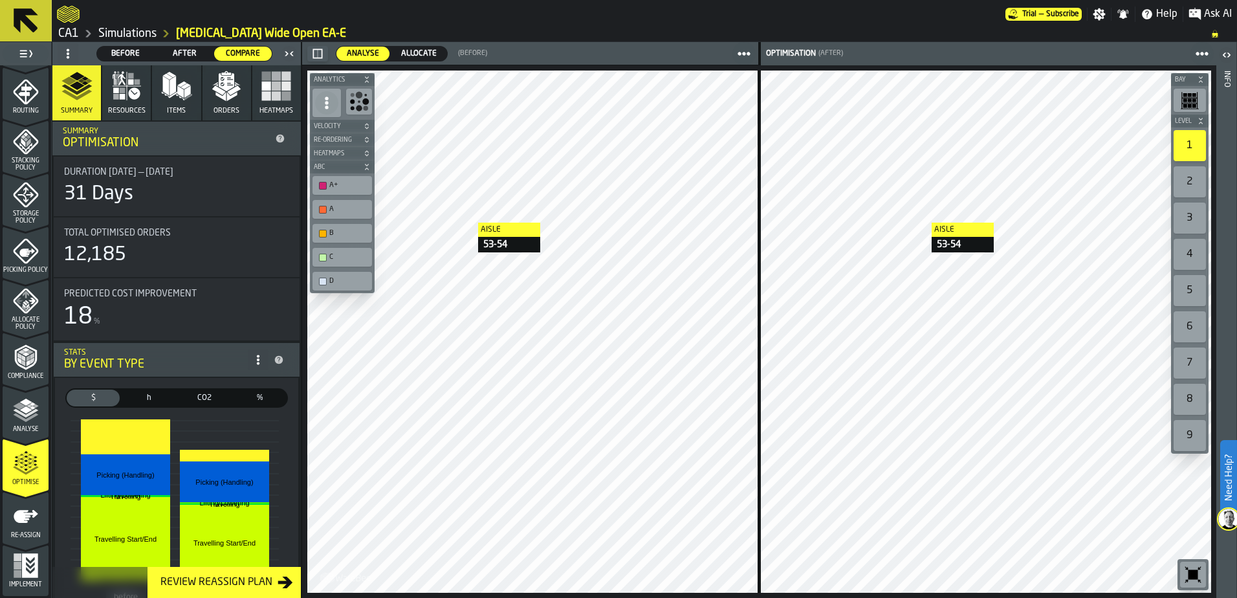
click at [22, 518] on icon "menu Re-assign" at bounding box center [26, 516] width 25 height 13
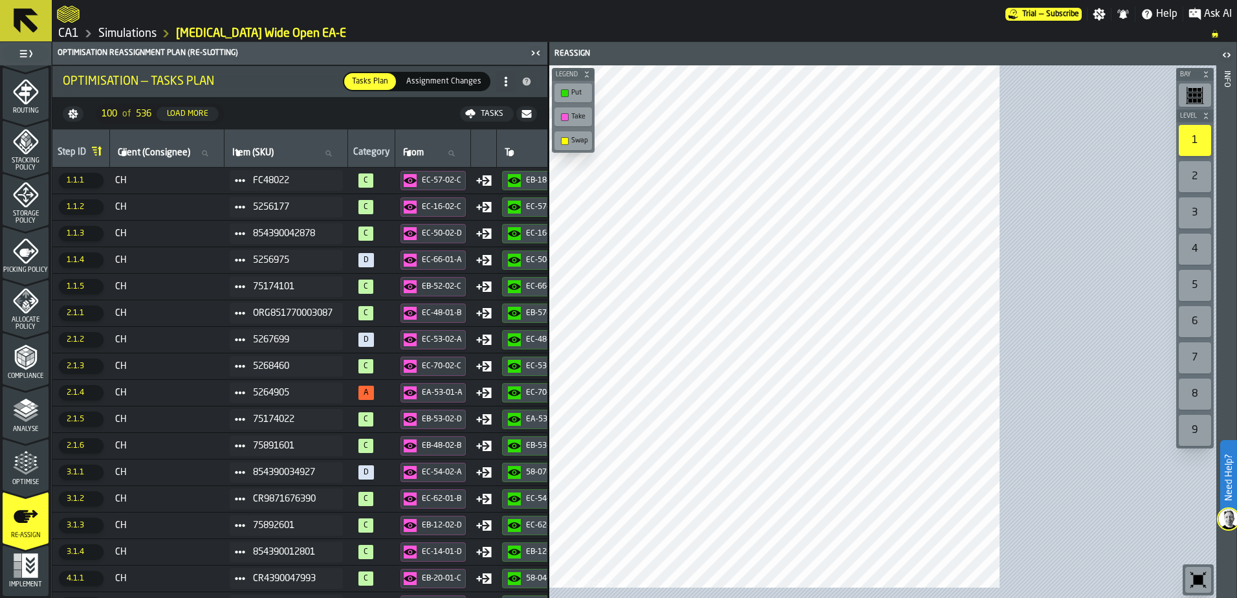
click at [443, 69] on li "Optimisation — Tasks Plan Tasks Plan Tasks Plan Assignment Changes Assignment C…" at bounding box center [299, 81] width 495 height 31
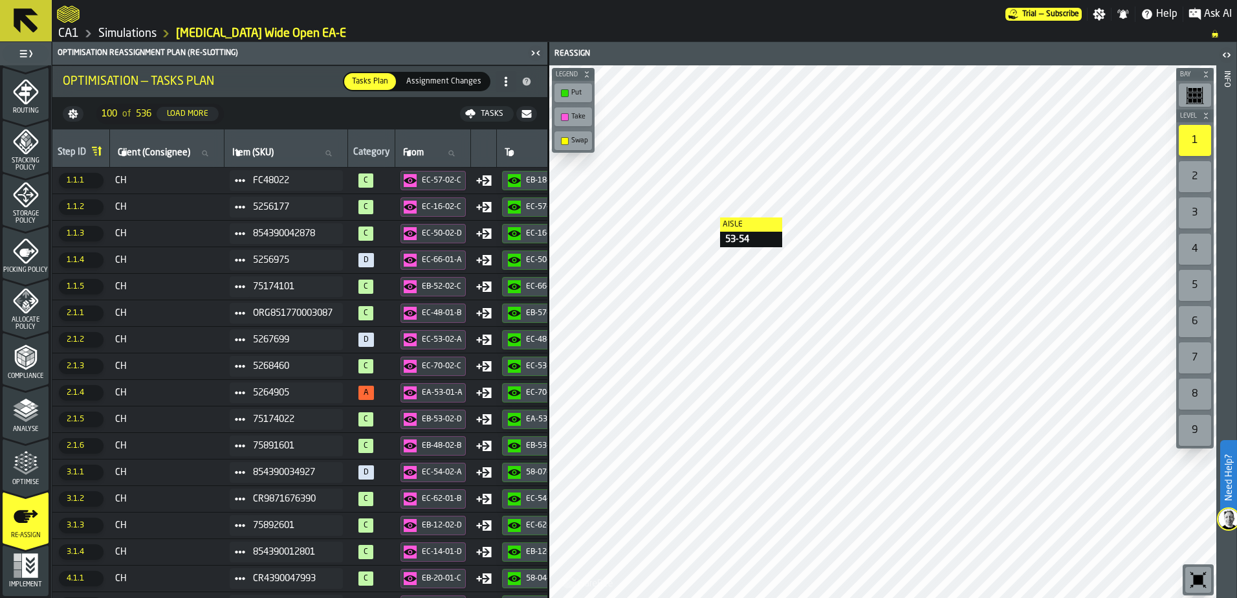
click at [439, 76] on span "Assignment Changes" at bounding box center [443, 82] width 85 height 12
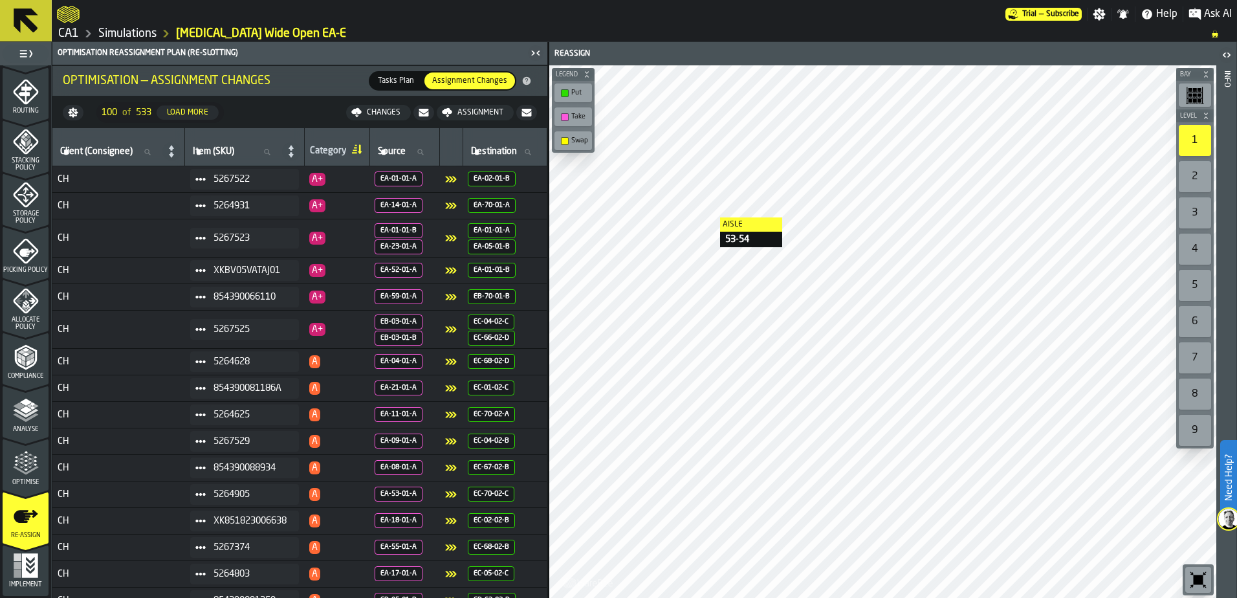
click at [391, 76] on span "Tasks Plan" at bounding box center [396, 81] width 47 height 12
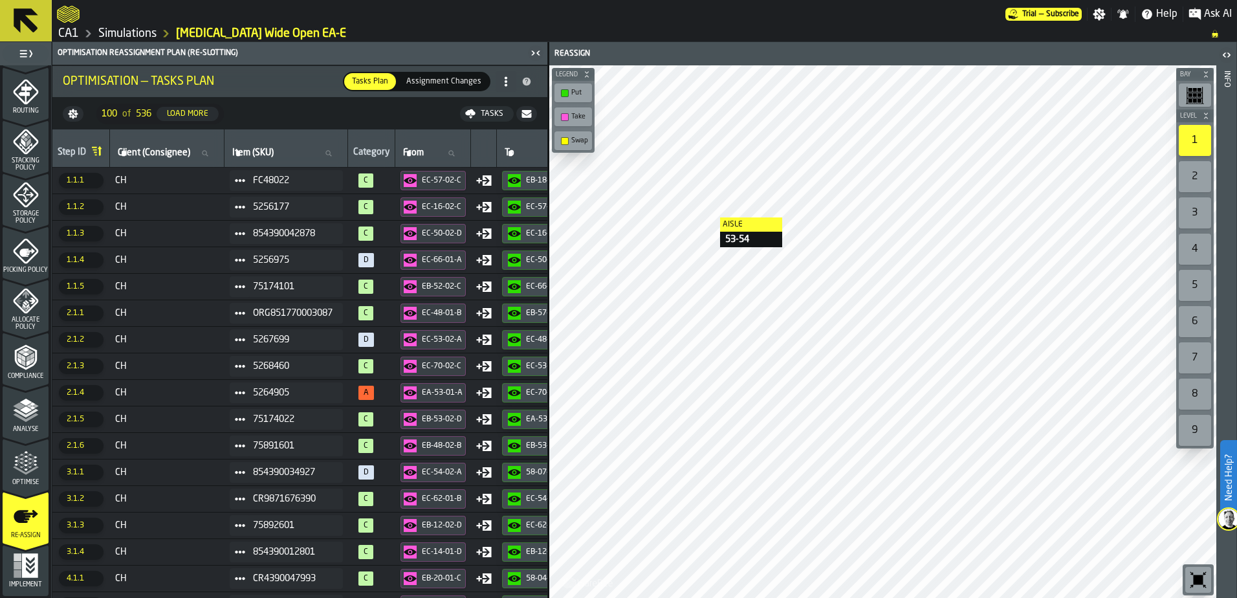
click at [434, 78] on span "Assignment Changes" at bounding box center [443, 82] width 85 height 12
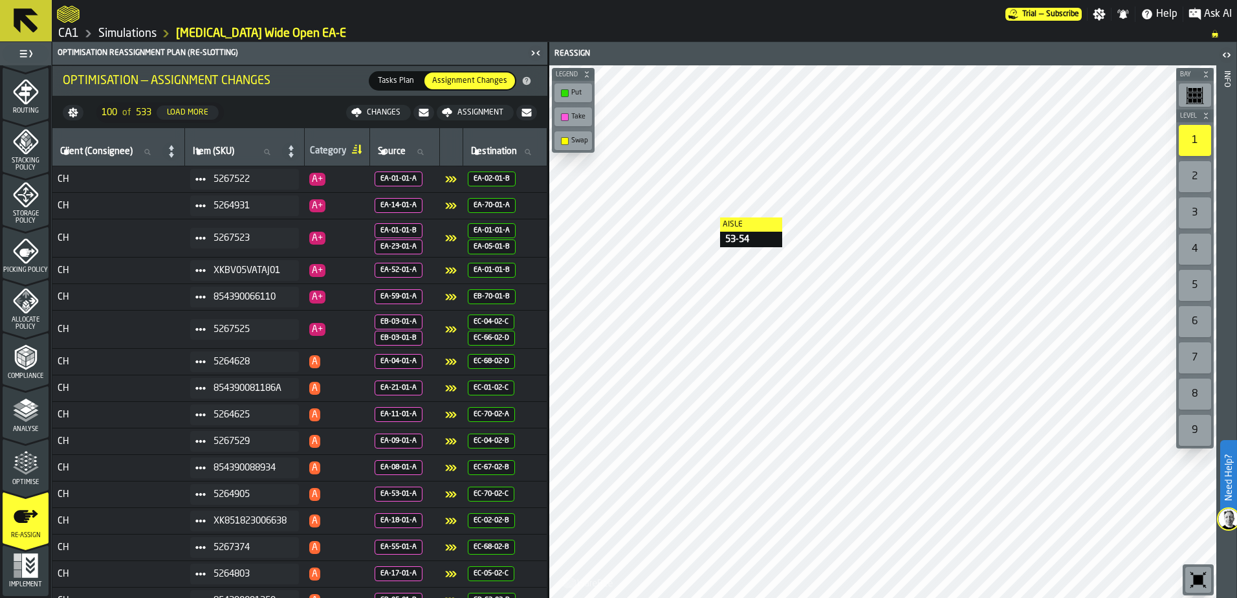
scroll to position [0, 0]
click at [366, 109] on div "Changes" at bounding box center [384, 112] width 44 height 9
click at [407, 76] on span "Tasks Plan" at bounding box center [396, 81] width 47 height 12
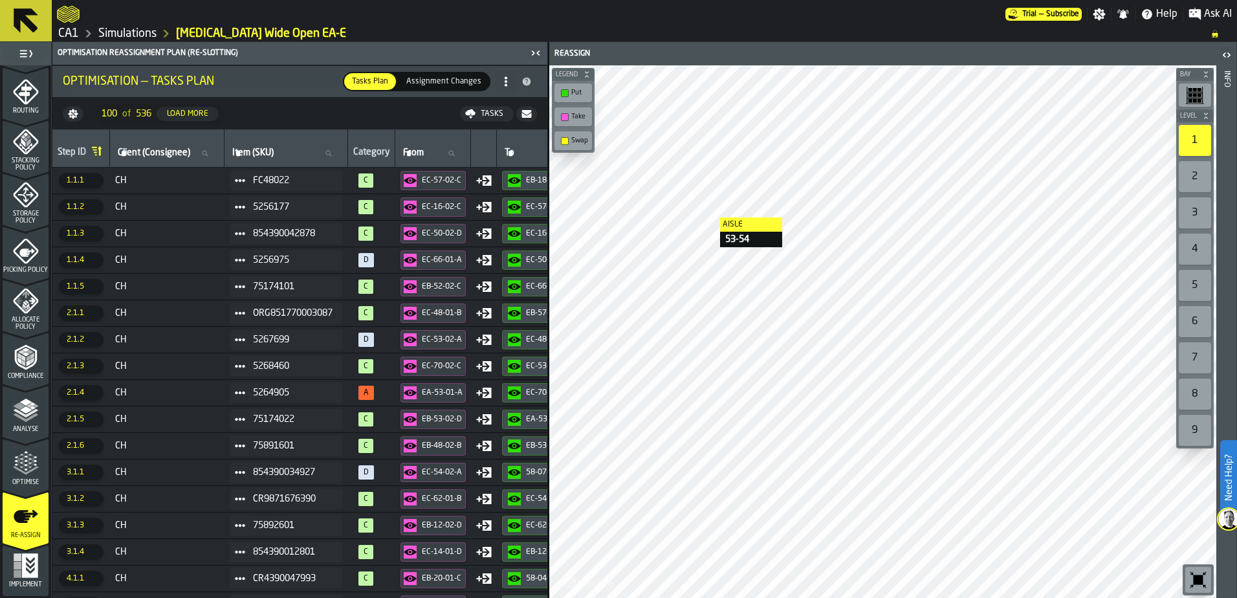
click at [493, 111] on div "Tasks" at bounding box center [492, 113] width 33 height 9
click at [404, 108] on nav "100 of 536 Load More Tasks" at bounding box center [299, 113] width 495 height 31
click at [133, 32] on link "Simulations" at bounding box center [127, 34] width 58 height 14
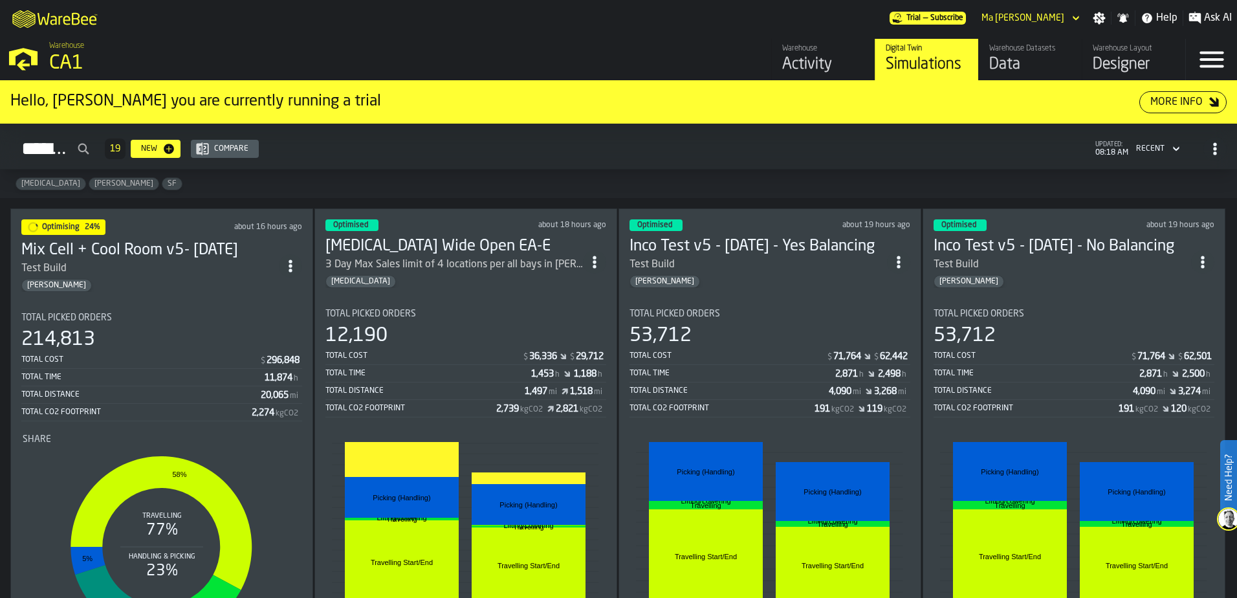
click at [188, 313] on div "Total Picked Orders" at bounding box center [161, 318] width 281 height 10
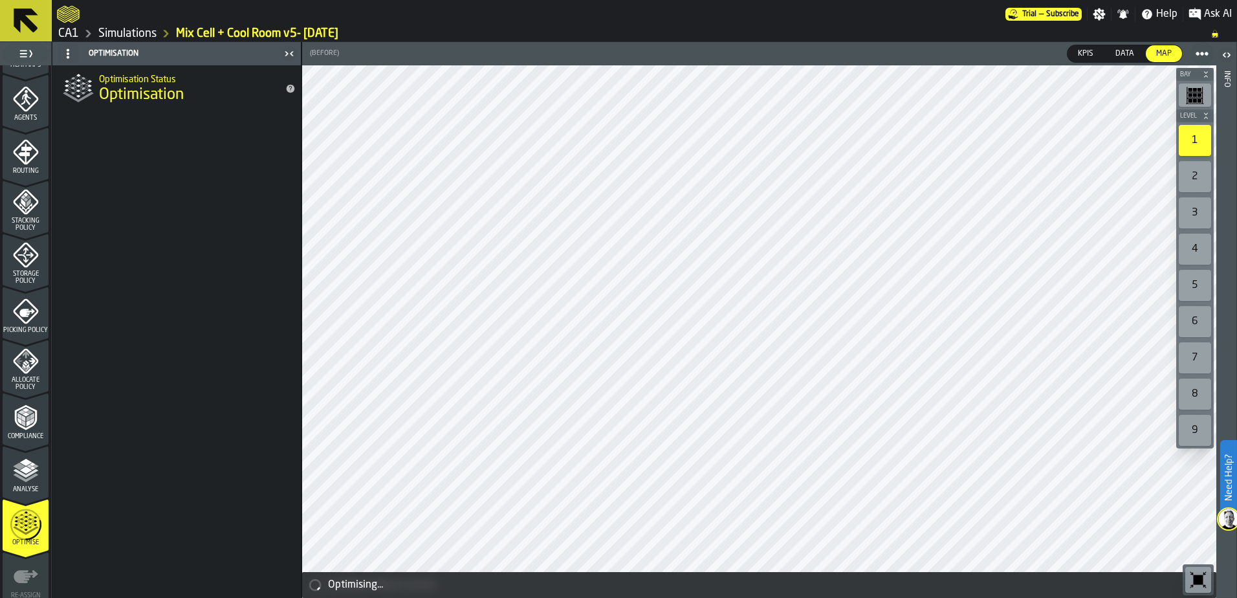
scroll to position [424, 0]
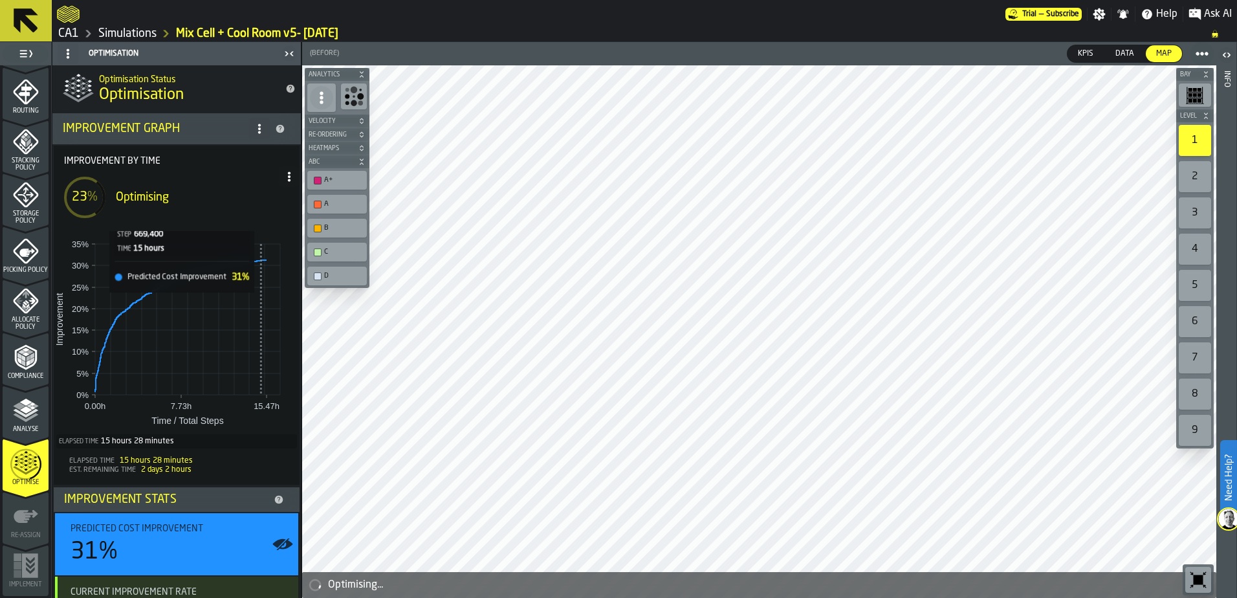
click at [261, 258] on rect at bounding box center [261, 319] width 1 height 151
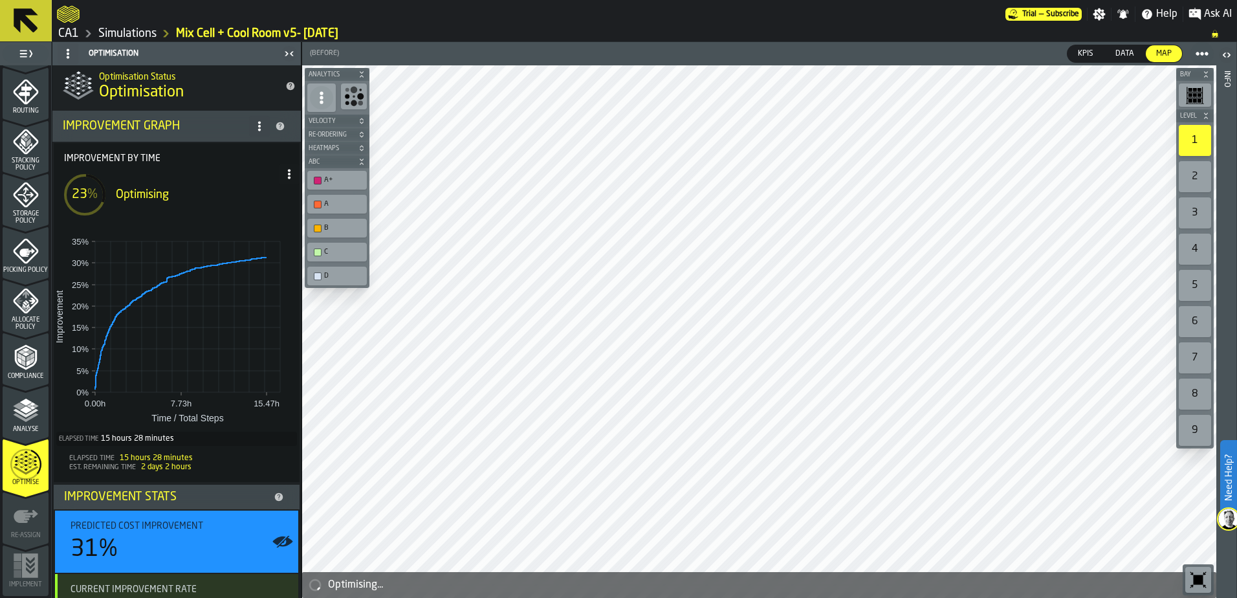
scroll to position [0, 0]
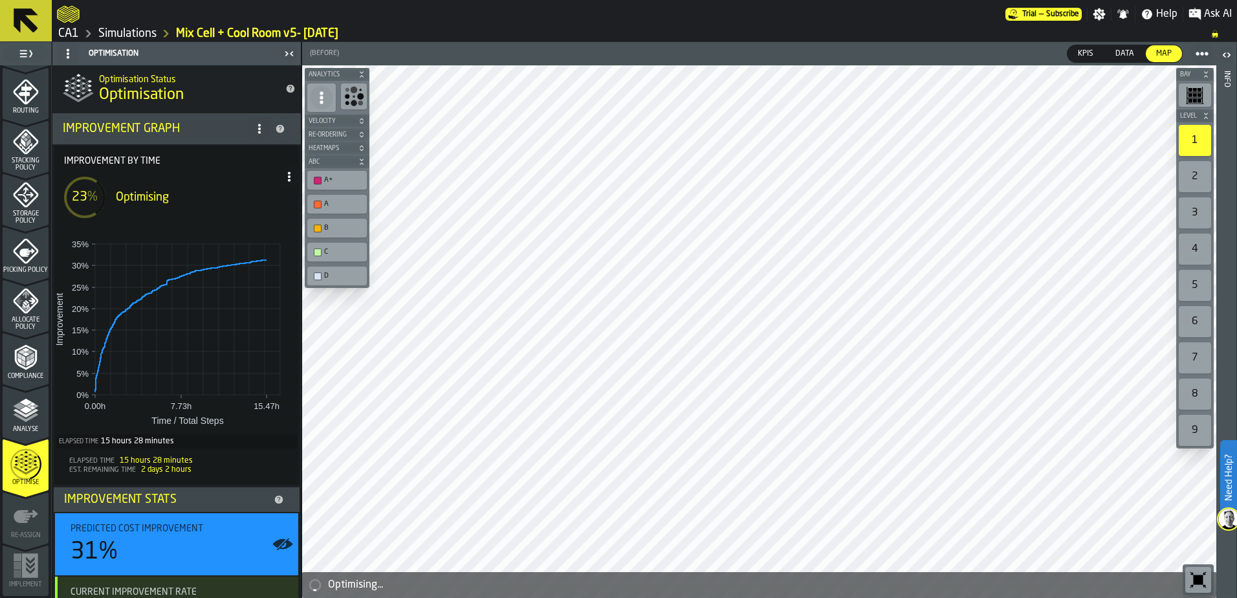
click at [287, 171] on span at bounding box center [289, 176] width 21 height 21
click at [284, 177] on icon at bounding box center [289, 176] width 10 height 10
click at [19, 426] on span "Analyse" at bounding box center [26, 429] width 46 height 7
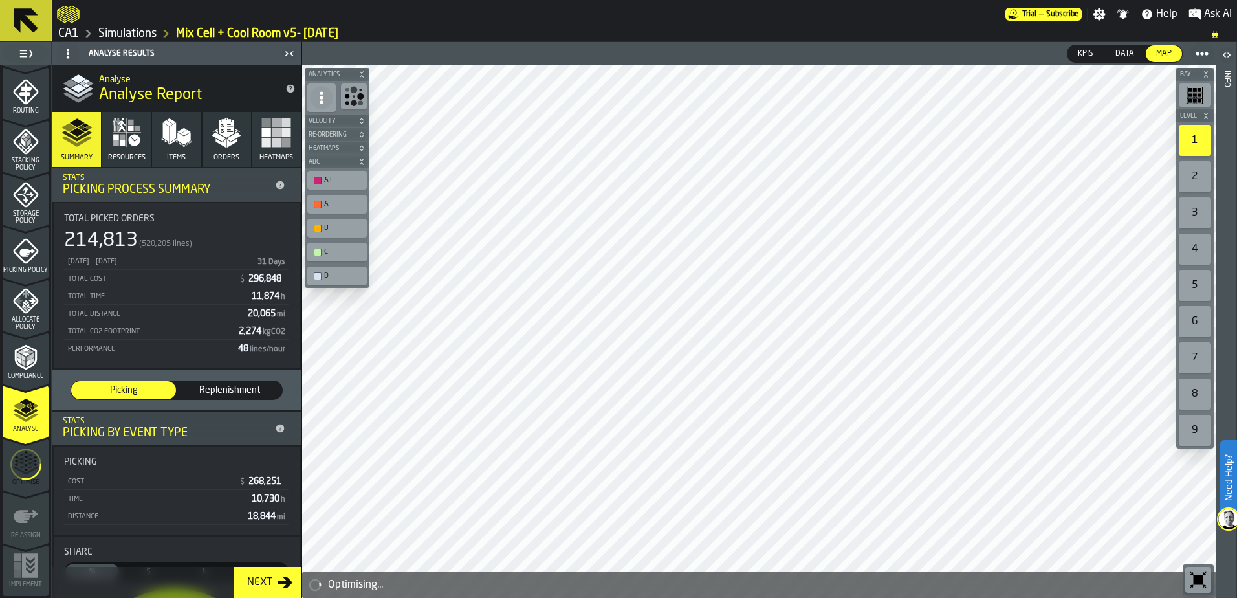
click at [124, 32] on link "Simulations" at bounding box center [127, 34] width 58 height 14
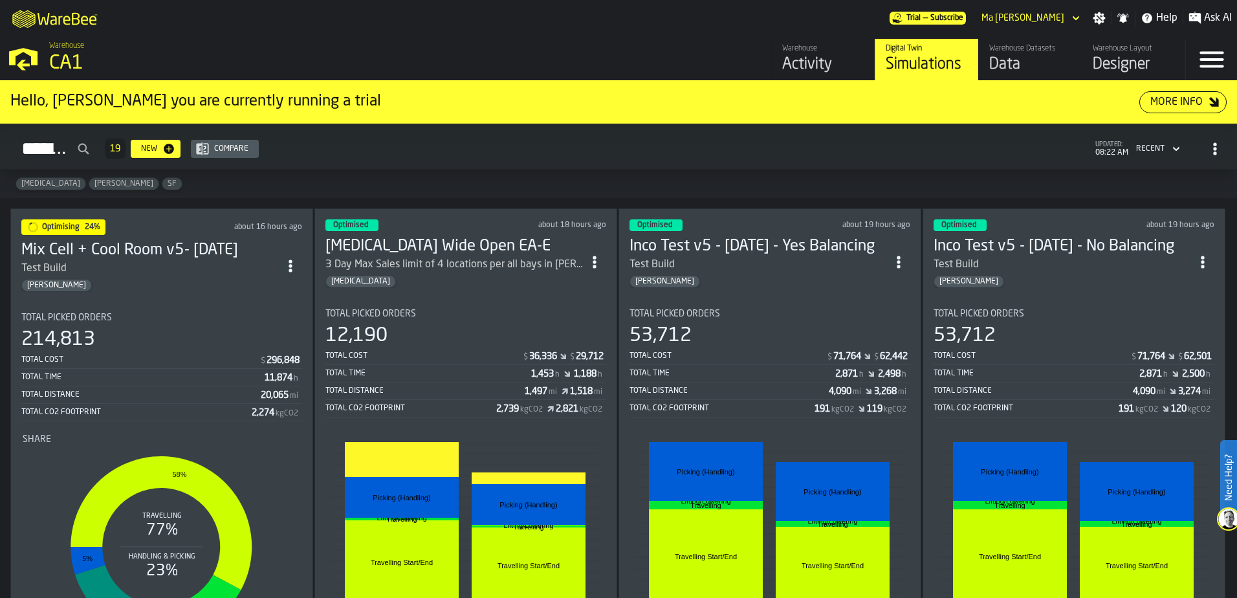
click at [760, 333] on div "53,712" at bounding box center [770, 335] width 281 height 23
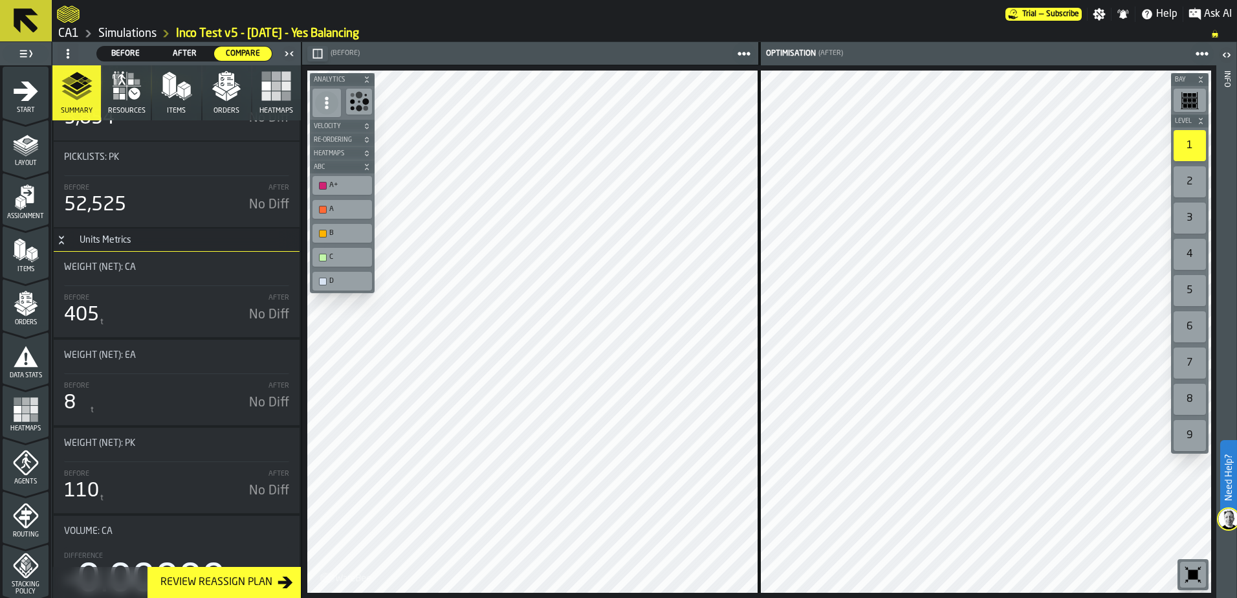
scroll to position [2070, 0]
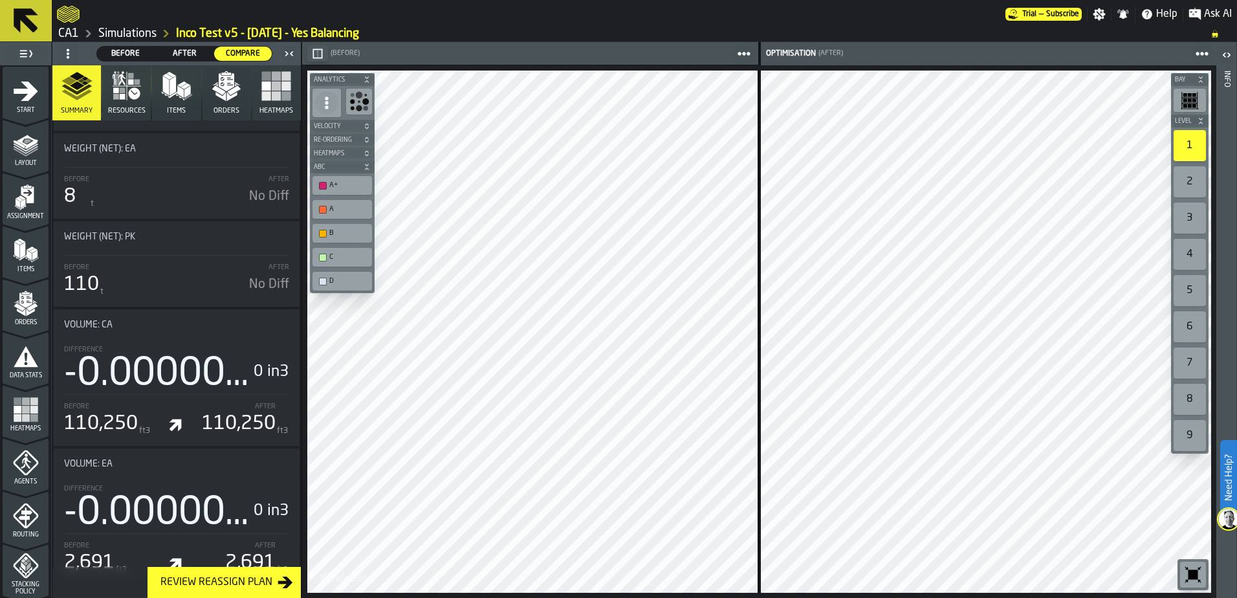
click at [120, 32] on link "Simulations" at bounding box center [127, 34] width 58 height 14
